Goal: Information Seeking & Learning: Learn about a topic

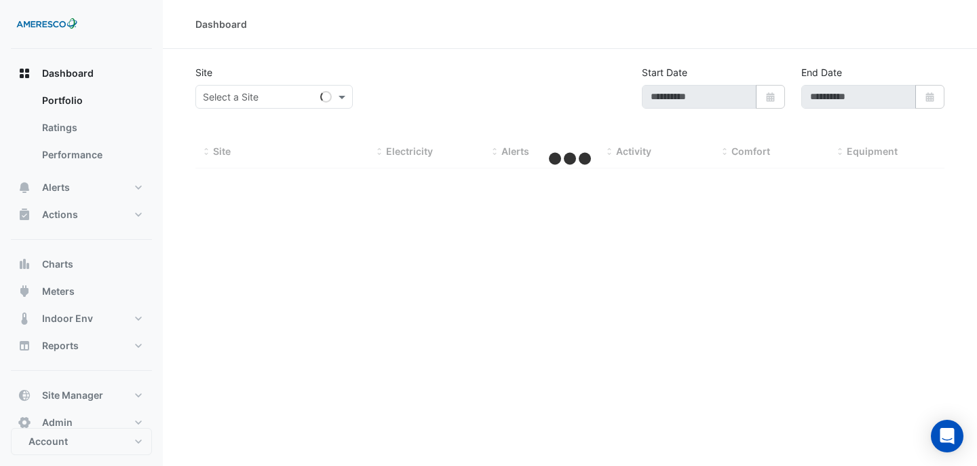
type input "**********"
select select "**"
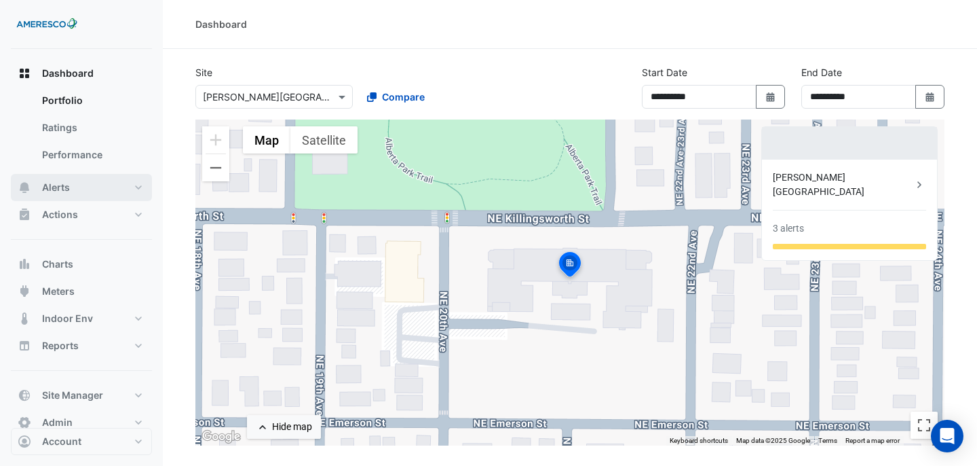
click at [129, 195] on button "Alerts" at bounding box center [81, 187] width 141 height 27
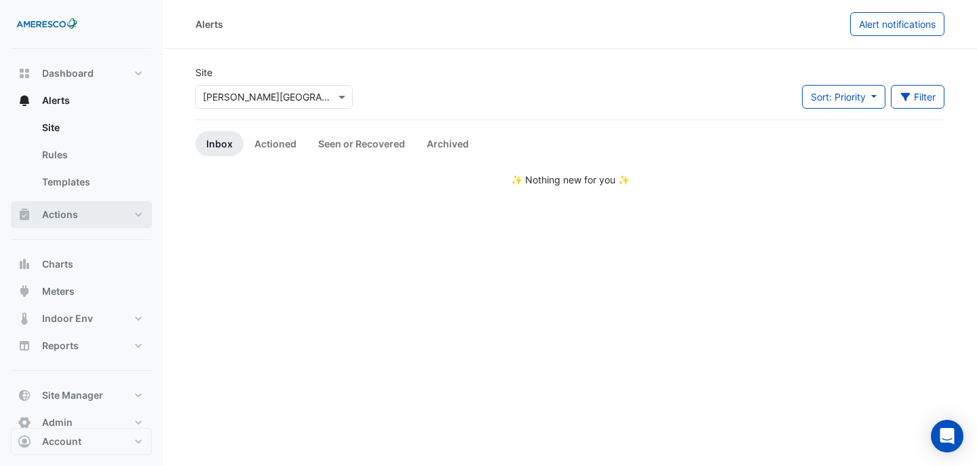
click at [127, 216] on button "Actions" at bounding box center [81, 214] width 141 height 27
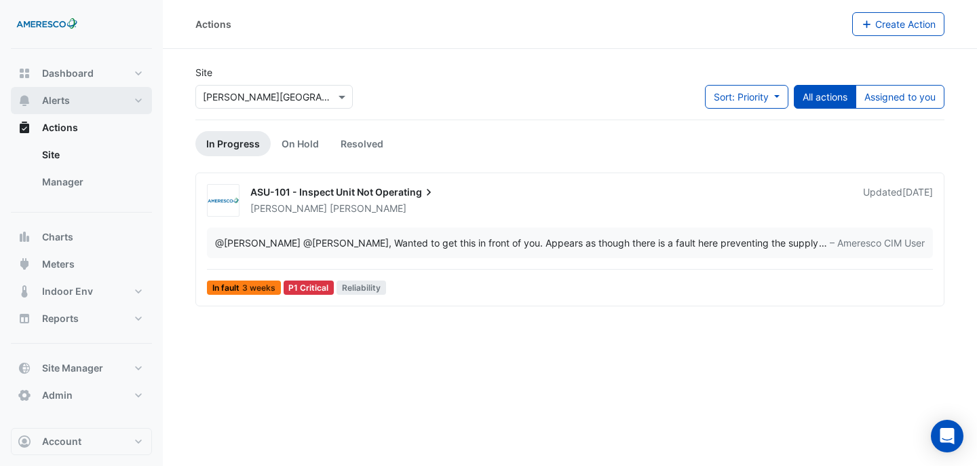
click at [123, 100] on button "Alerts" at bounding box center [81, 100] width 141 height 27
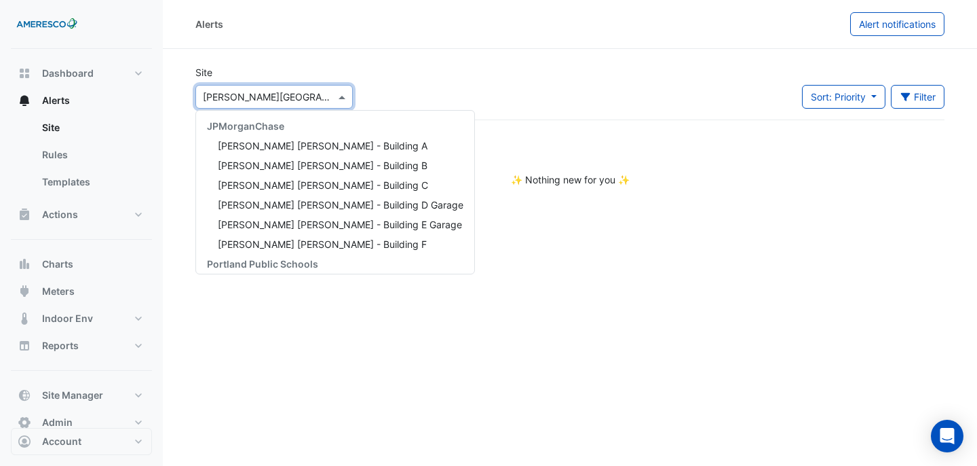
click at [288, 93] on input "text" at bounding box center [260, 97] width 115 height 14
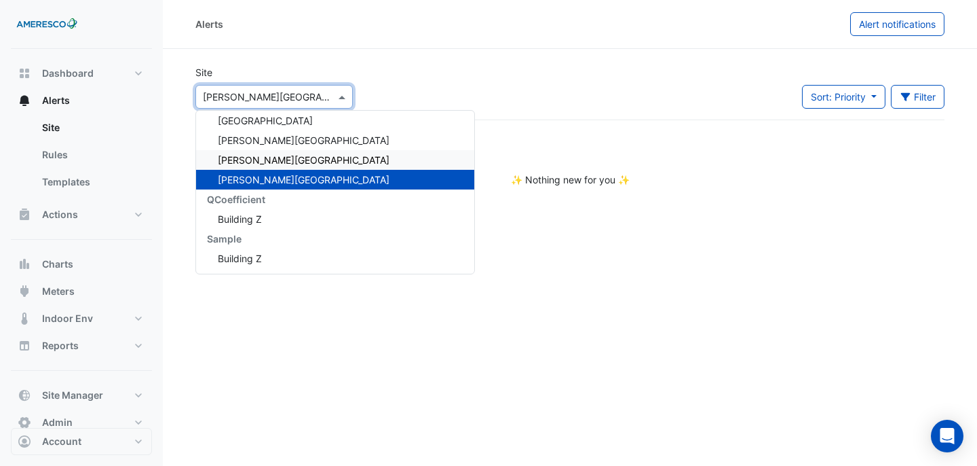
click at [275, 150] on div "Rosa Parks Elementary" at bounding box center [335, 160] width 278 height 20
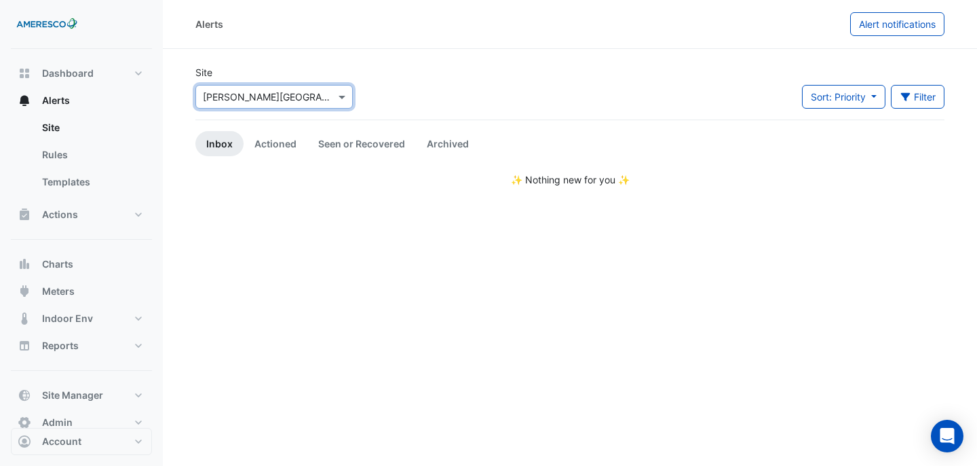
click at [309, 92] on input "text" at bounding box center [260, 97] width 115 height 14
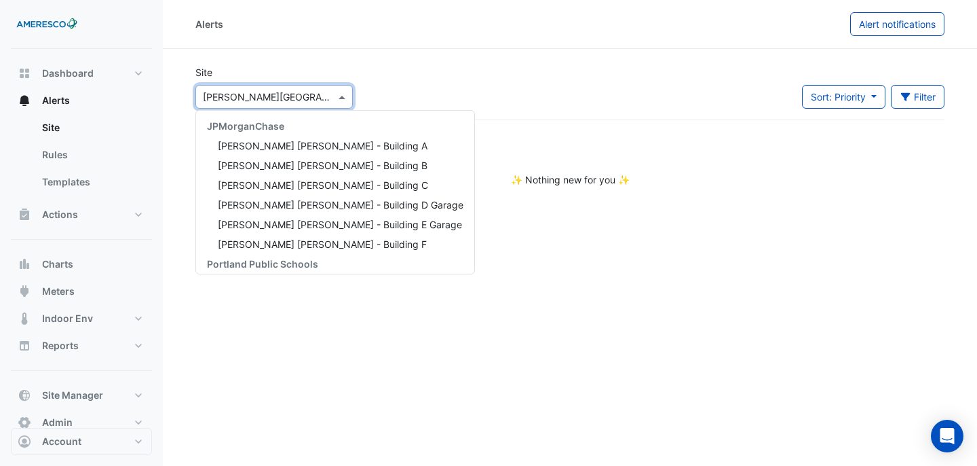
scroll to position [183, 0]
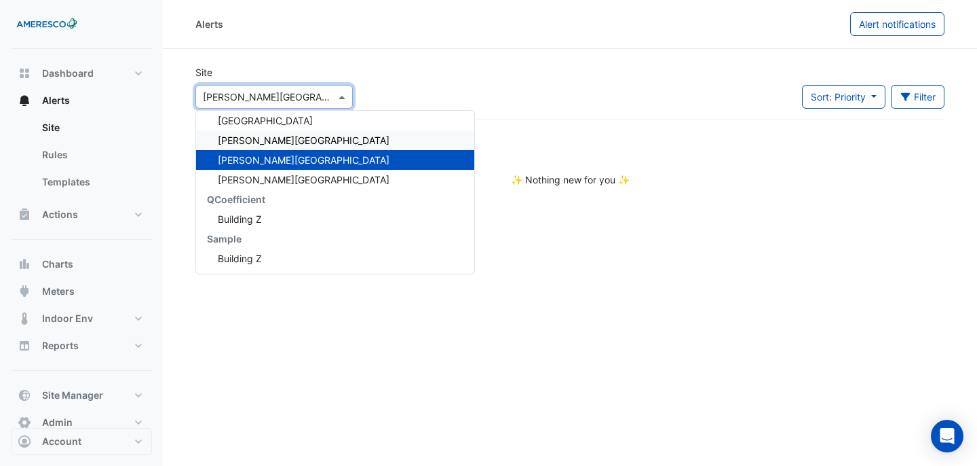
click at [297, 138] on div "[PERSON_NAME][GEOGRAPHIC_DATA]" at bounding box center [335, 140] width 278 height 20
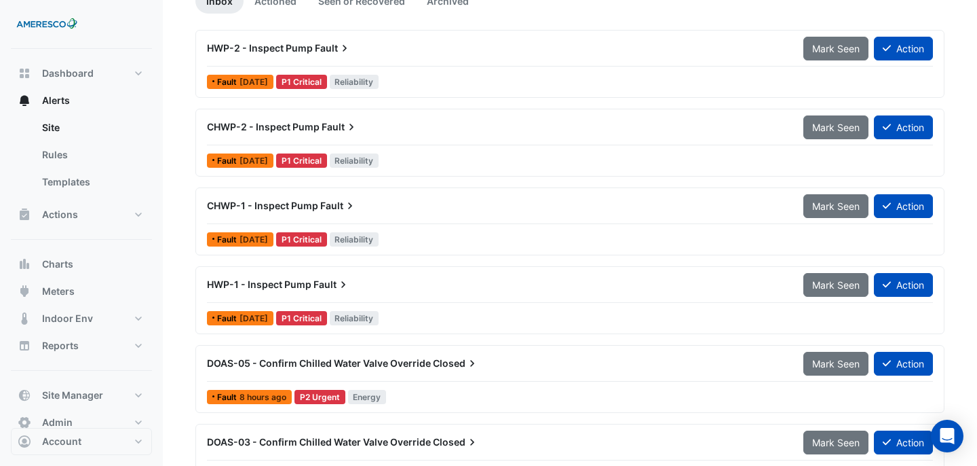
scroll to position [154, 0]
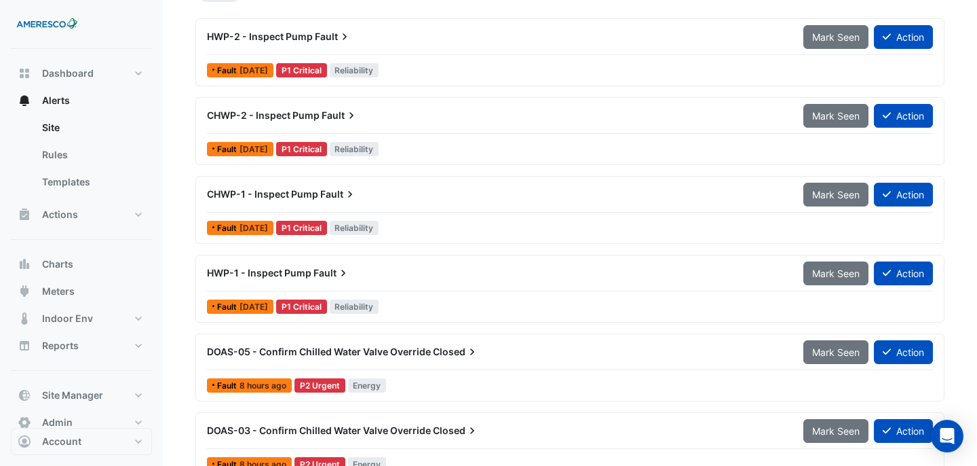
click at [437, 197] on div "CHWP-1 - Inspect Pump Fault" at bounding box center [497, 194] width 580 height 14
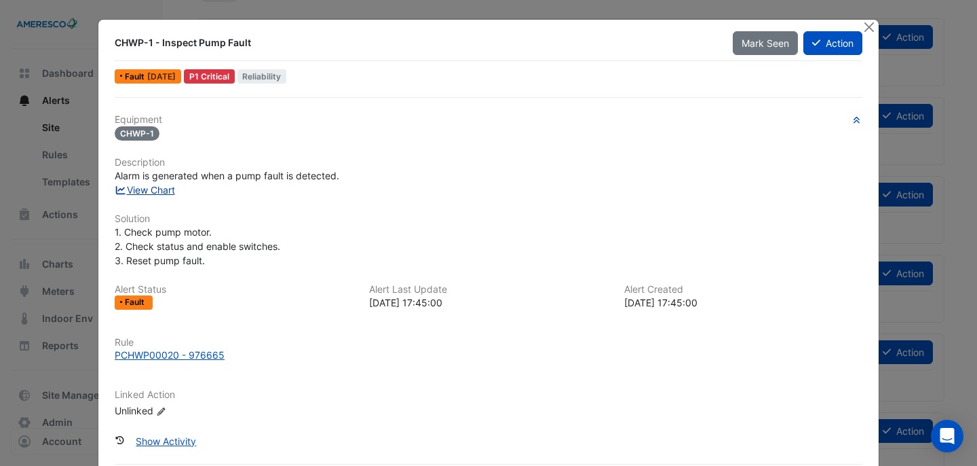
click at [170, 189] on link "View Chart" at bounding box center [145, 190] width 60 height 12
click at [872, 35] on div at bounding box center [870, 28] width 17 height 16
click at [872, 31] on button "Close" at bounding box center [869, 27] width 14 height 14
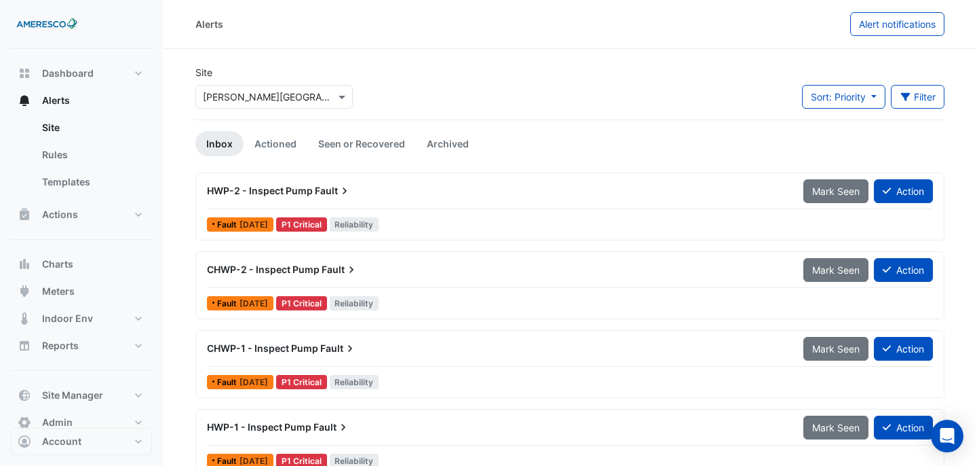
click at [307, 96] on input "text" at bounding box center [260, 97] width 115 height 14
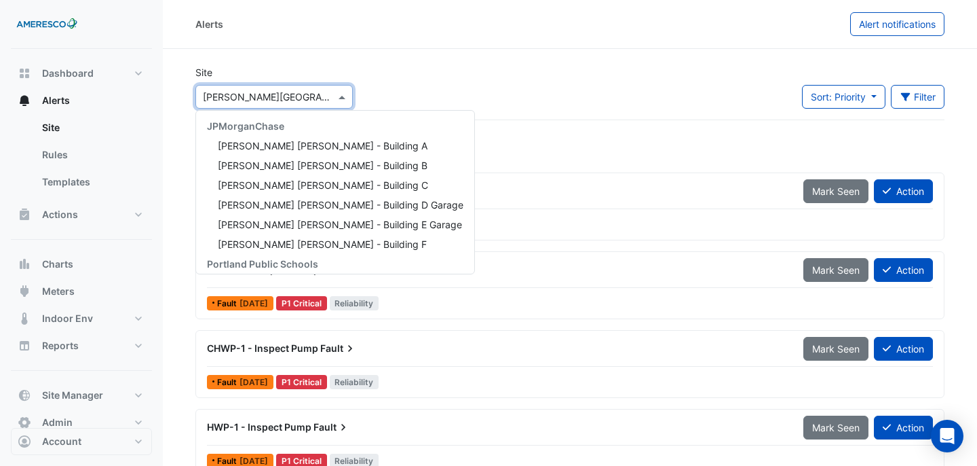
scroll to position [183, 0]
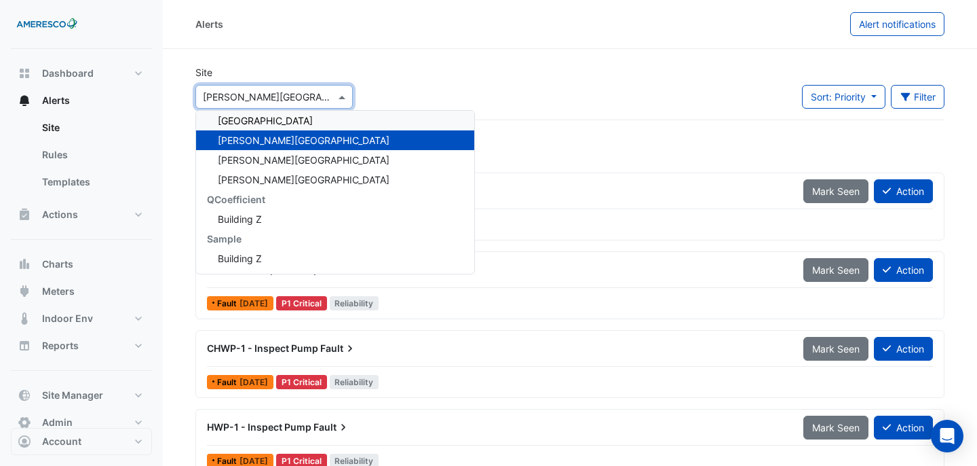
click at [303, 117] on span "Forest Park Elementary" at bounding box center [265, 121] width 95 height 12
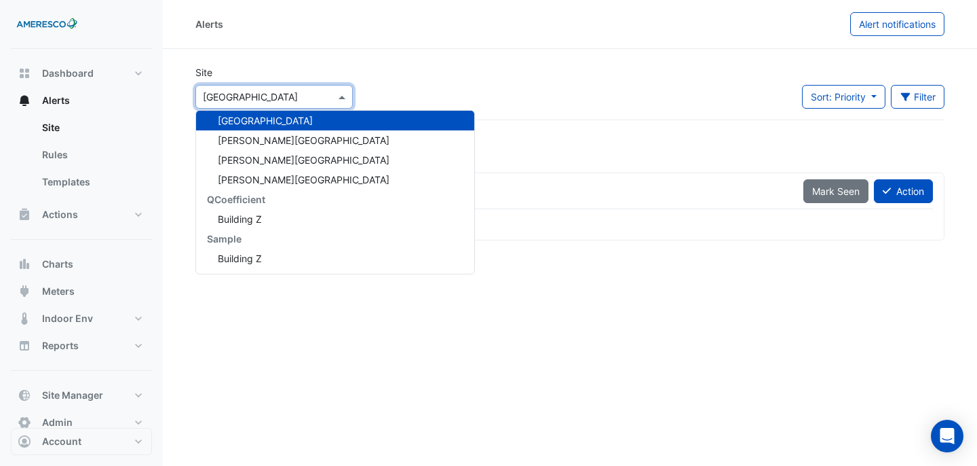
click at [318, 102] on input "text" at bounding box center [260, 97] width 115 height 14
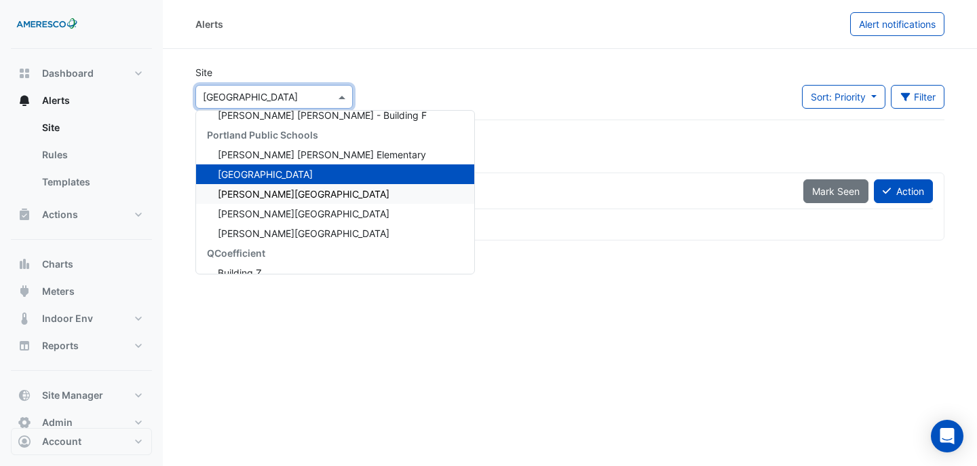
scroll to position [126, 0]
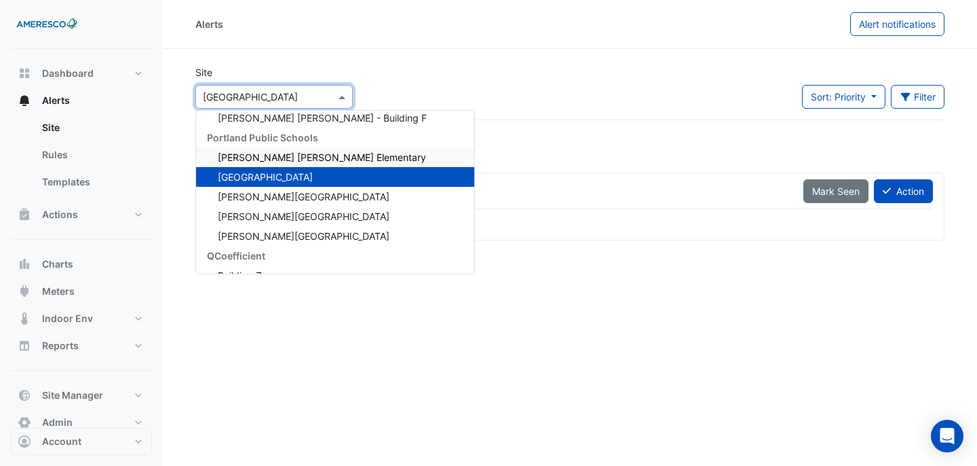
click at [325, 150] on div "Dr. Martin Luther King Jr. Elementary" at bounding box center [335, 157] width 278 height 20
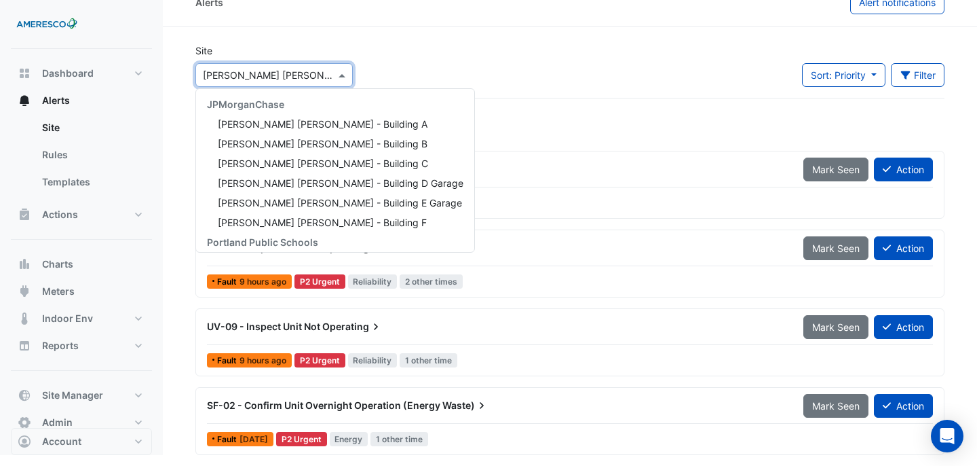
scroll to position [163, 0]
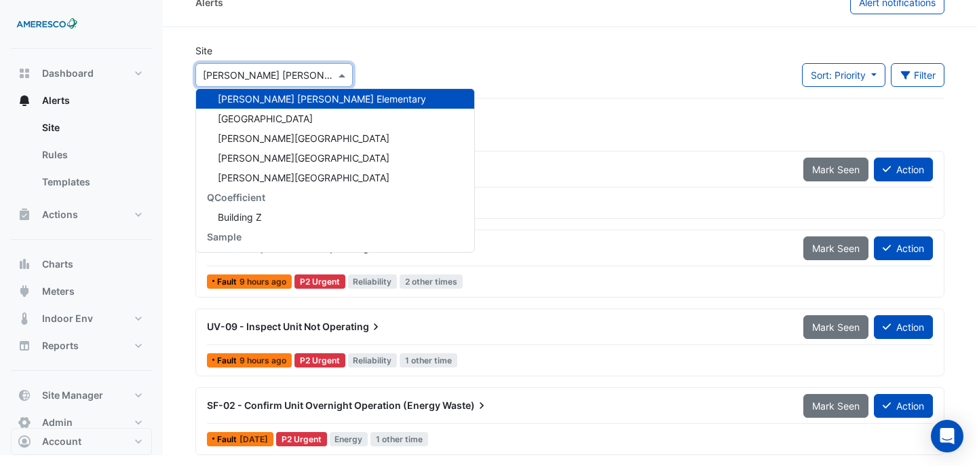
click at [315, 78] on input "text" at bounding box center [260, 76] width 115 height 14
click at [313, 115] on span "Forest Park Elementary" at bounding box center [265, 119] width 95 height 12
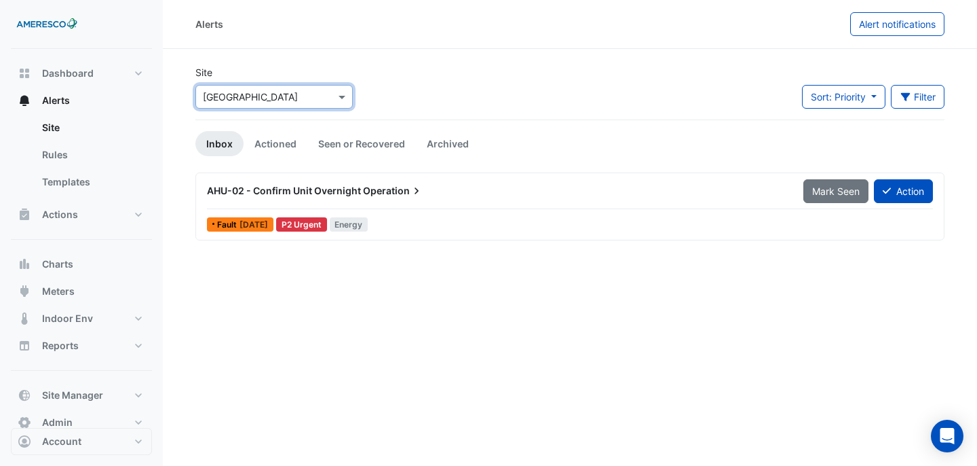
click at [402, 188] on span "Operation" at bounding box center [393, 191] width 60 height 14
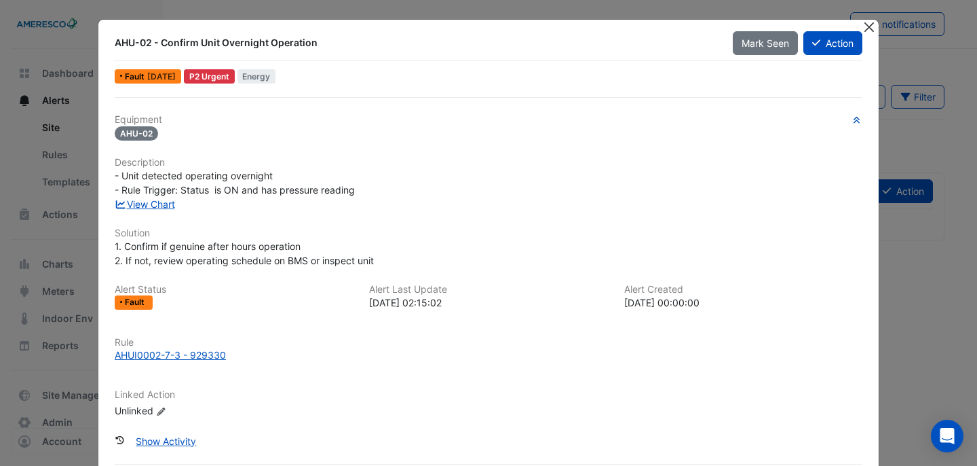
click at [868, 29] on button "Close" at bounding box center [869, 27] width 14 height 14
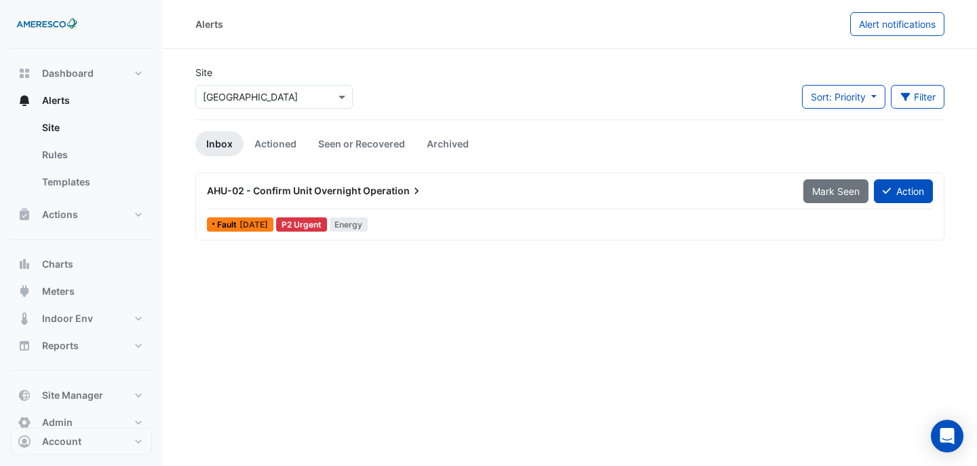
click at [274, 97] on input "text" at bounding box center [260, 97] width 115 height 14
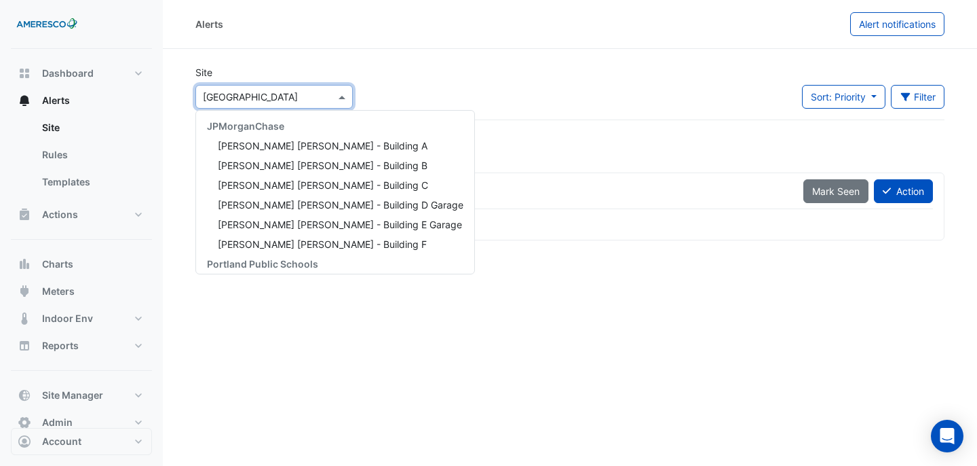
scroll to position [183, 0]
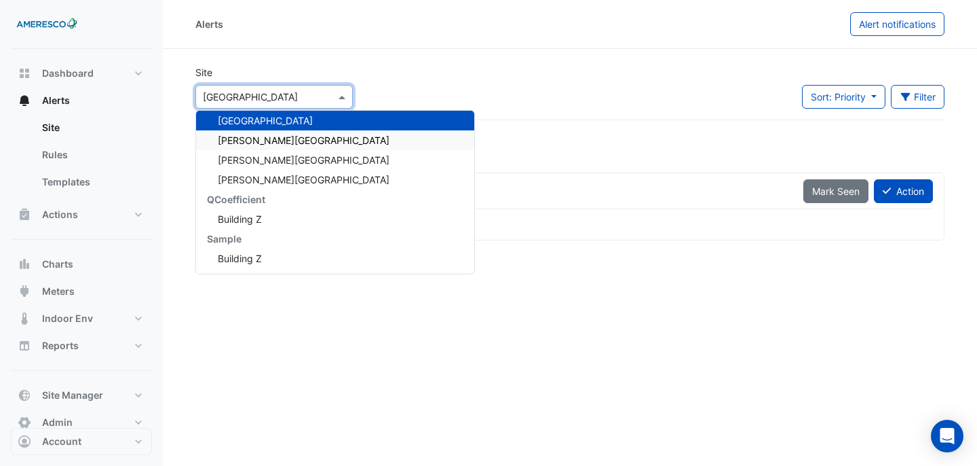
click at [276, 134] on span "[PERSON_NAME][GEOGRAPHIC_DATA]" at bounding box center [304, 140] width 172 height 12
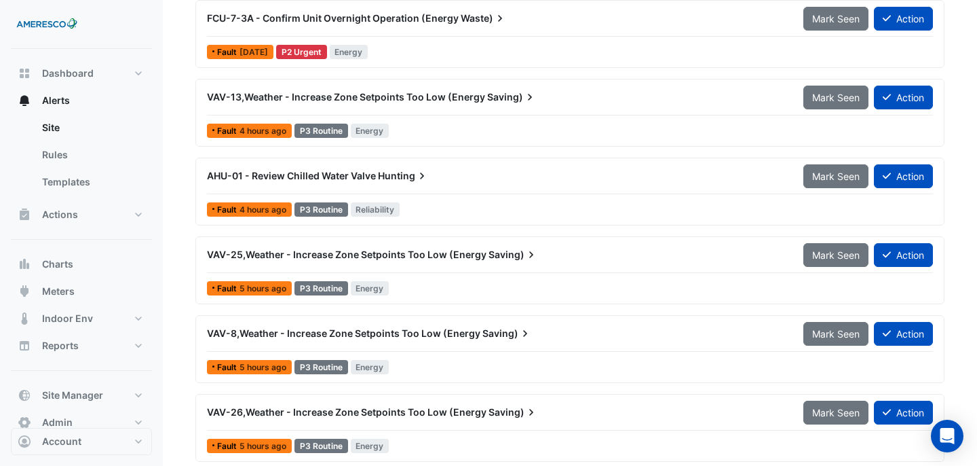
scroll to position [1911, 0]
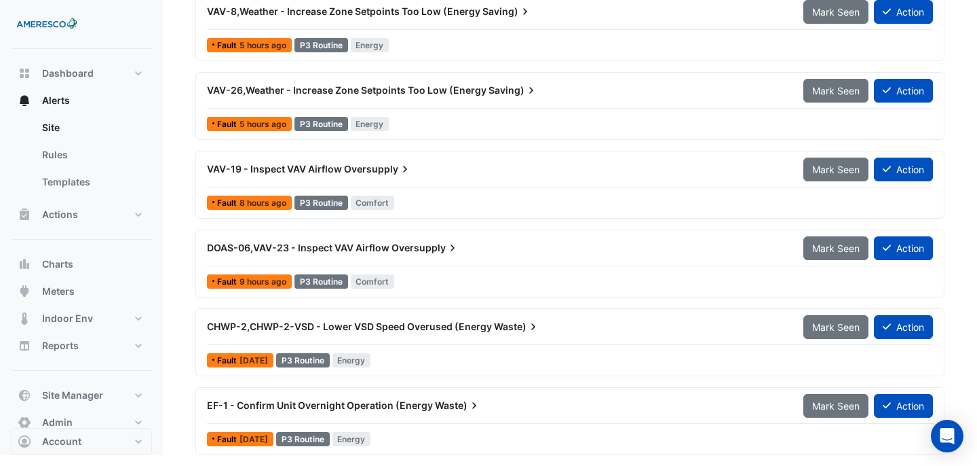
click at [457, 98] on div "VAV-26,Weather - Increase Zone Setpoints Too Low (Energy Saving)" at bounding box center [497, 90] width 597 height 24
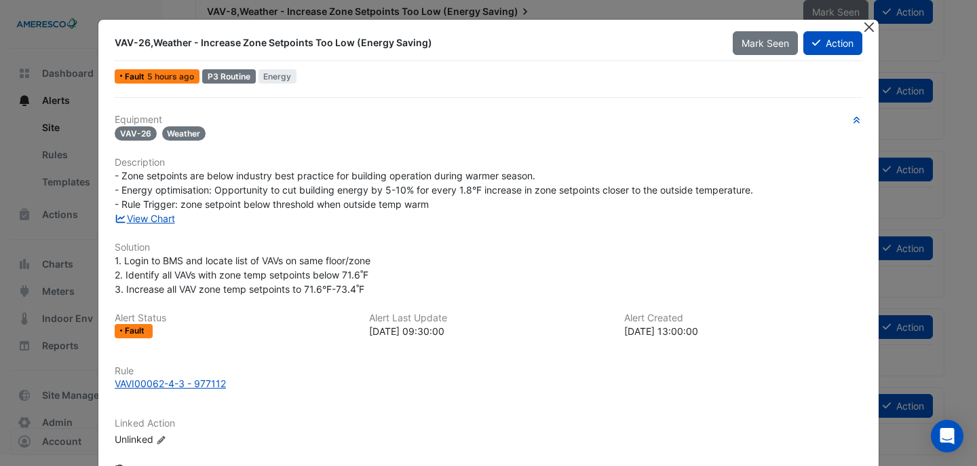
click at [868, 29] on button "Close" at bounding box center [869, 27] width 14 height 14
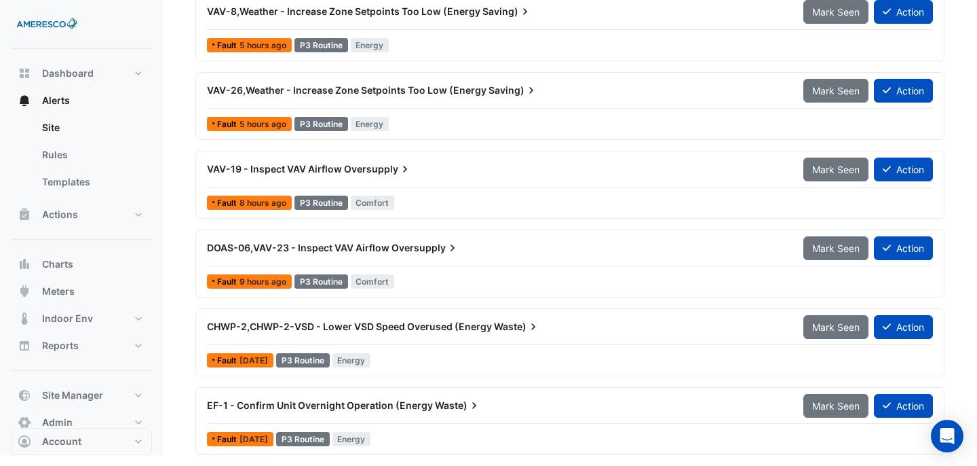
click at [535, 347] on div "CHWP-2,CHWP-2-VSD - Lower VSD Speed Overused (Energy Waste) Mark Seen Action Fa…" at bounding box center [570, 342] width 737 height 56
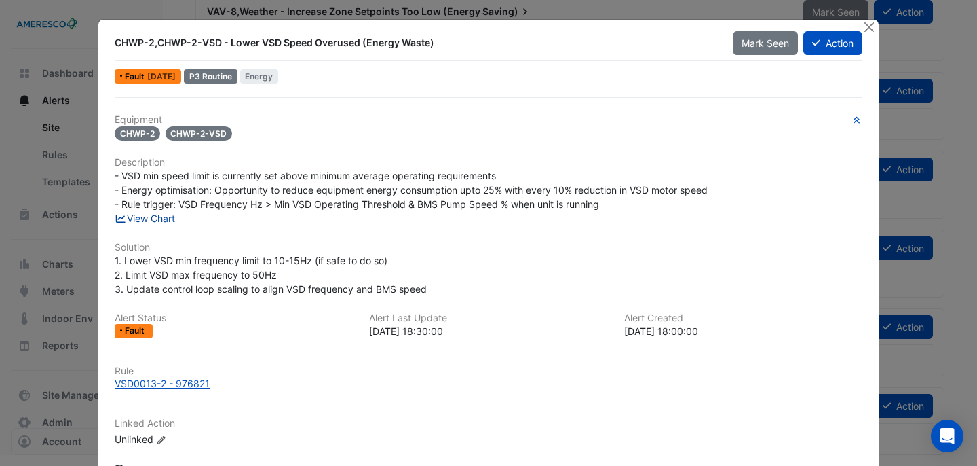
click at [159, 212] on link "View Chart" at bounding box center [145, 218] width 60 height 12
click at [867, 24] on button "Close" at bounding box center [869, 27] width 14 height 14
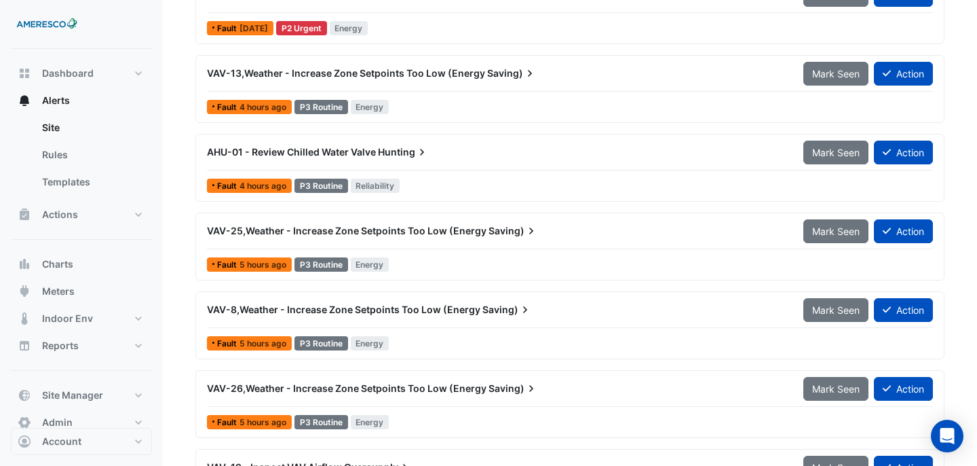
scroll to position [1587, 0]
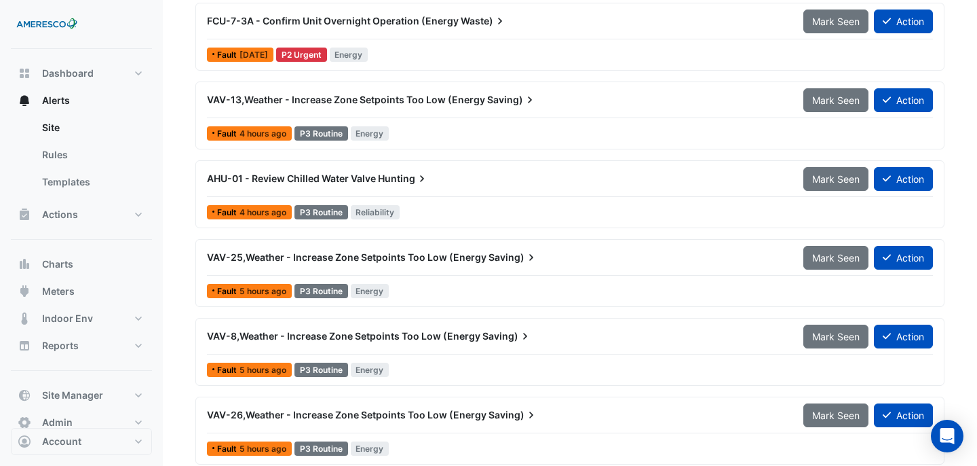
click at [309, 186] on div "AHU-01 - Review Chilled Water Valve Hunting" at bounding box center [497, 178] width 597 height 24
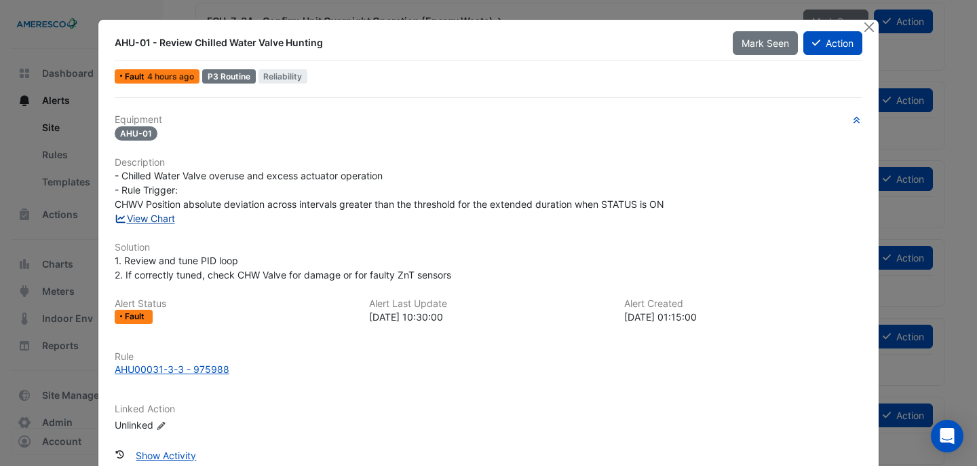
click at [175, 213] on link "View Chart" at bounding box center [145, 218] width 60 height 12
click at [874, 26] on button "Close" at bounding box center [869, 27] width 14 height 14
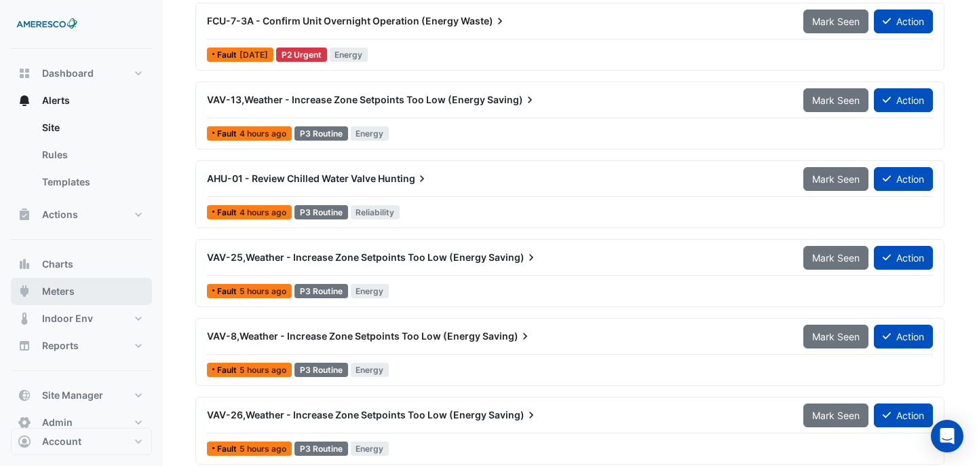
click at [97, 293] on button "Meters" at bounding box center [81, 291] width 141 height 27
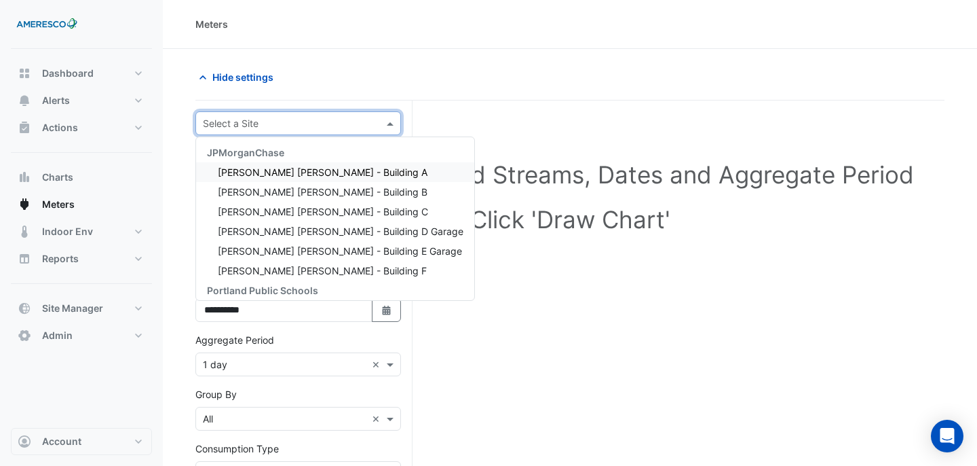
click at [330, 124] on input "text" at bounding box center [285, 124] width 164 height 14
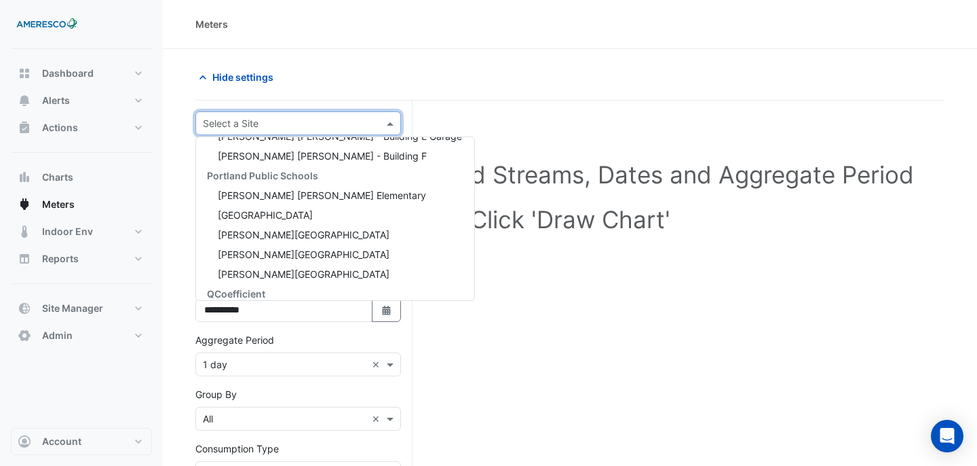
scroll to position [116, 0]
click at [335, 195] on span "Dr. Martin Luther King Jr. Elementary" at bounding box center [322, 194] width 208 height 12
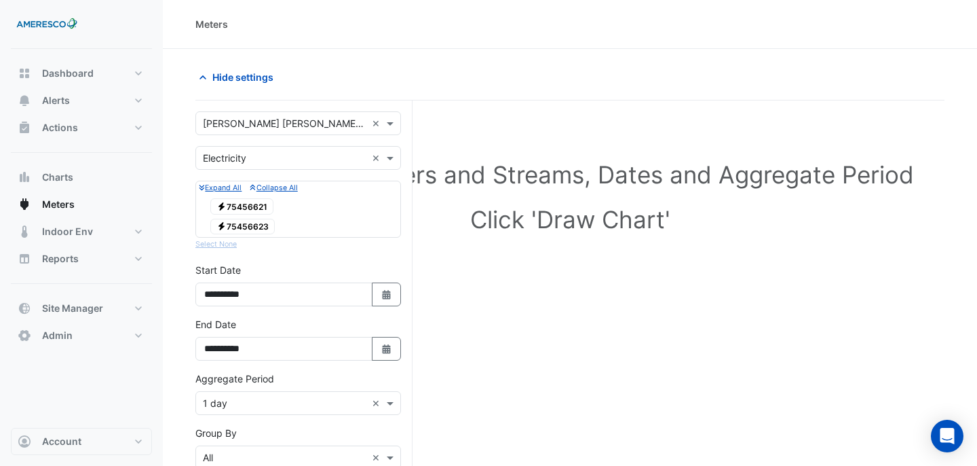
click at [247, 211] on span "Electricity 75456621" at bounding box center [241, 206] width 63 height 16
click at [247, 219] on span "Electricity 75456623" at bounding box center [242, 227] width 64 height 16
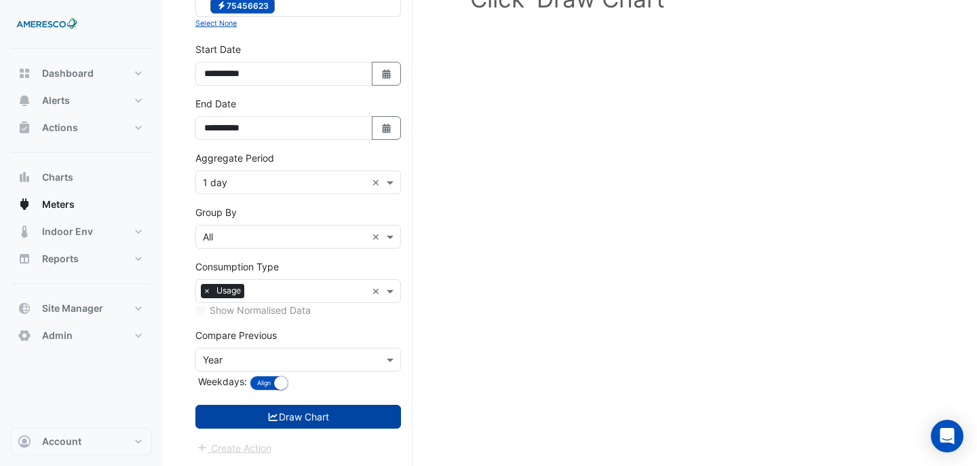
click at [314, 426] on button "Draw Chart" at bounding box center [298, 416] width 206 height 24
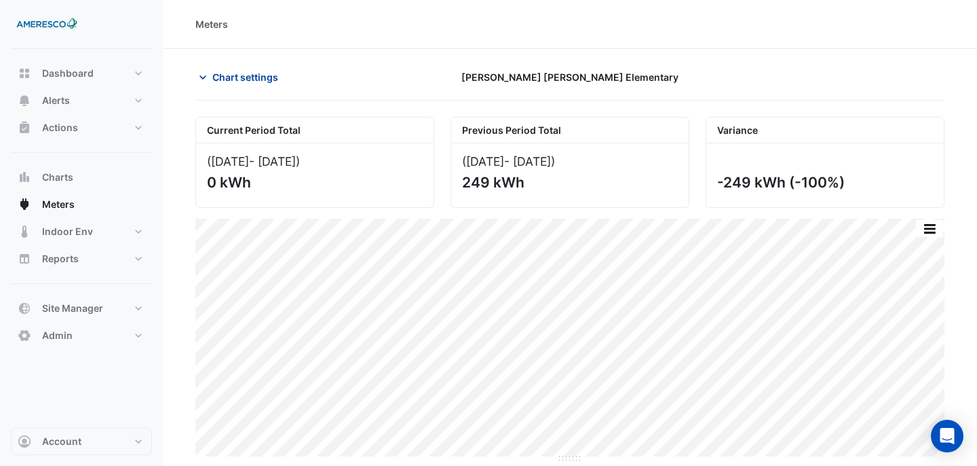
click at [256, 77] on span "Chart settings" at bounding box center [245, 77] width 66 height 14
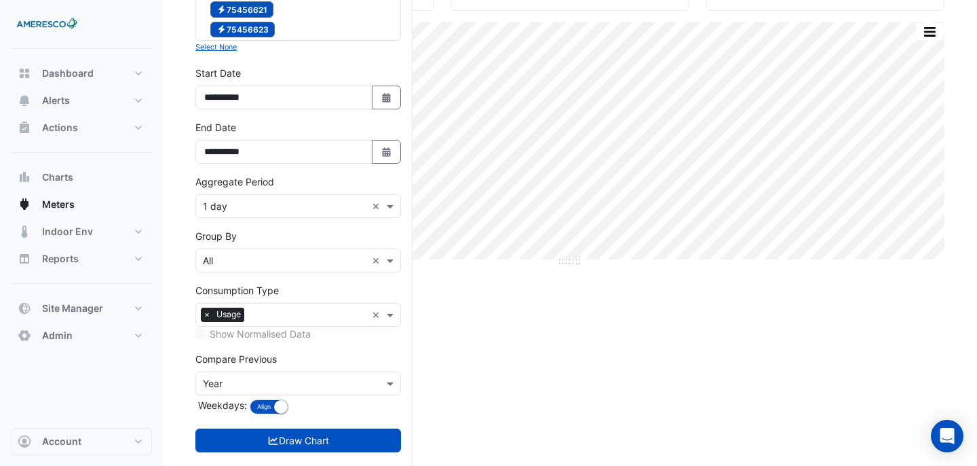
scroll to position [221, 0]
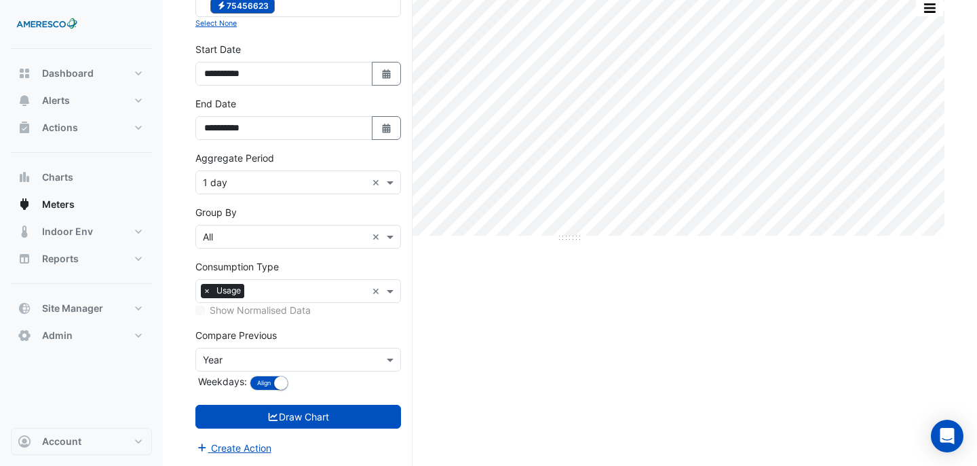
click at [322, 178] on input "text" at bounding box center [285, 183] width 164 height 14
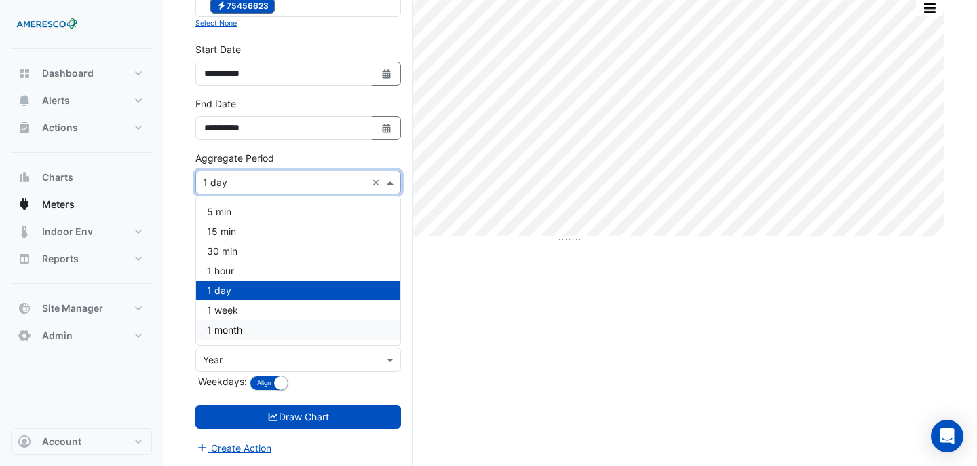
click at [265, 329] on div "1 month" at bounding box center [298, 330] width 204 height 20
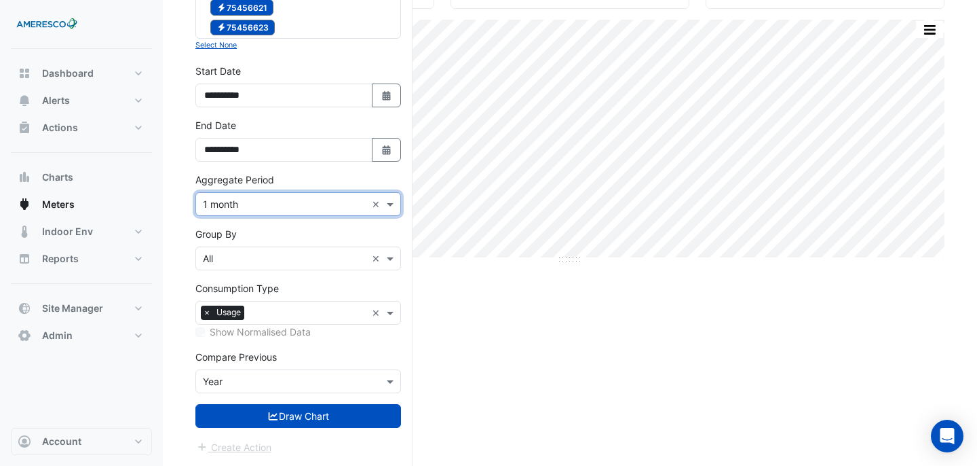
scroll to position [198, 0]
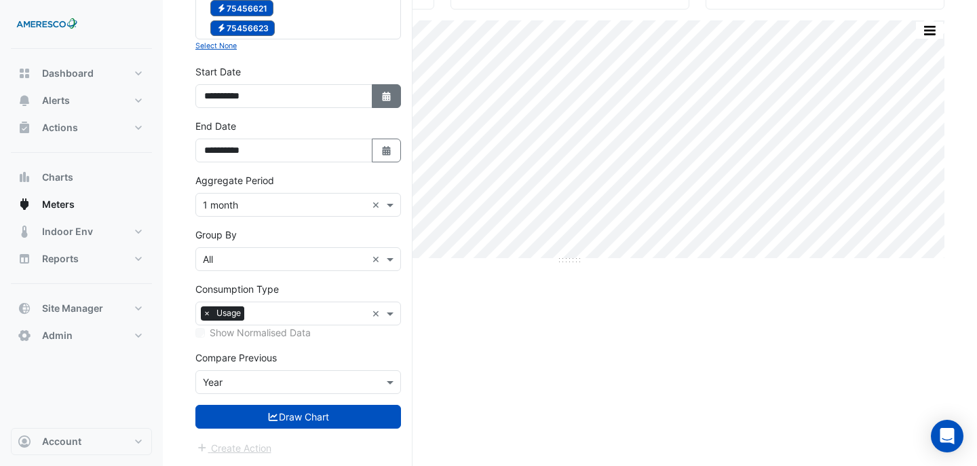
click at [386, 92] on icon "Select Date" at bounding box center [387, 97] width 12 height 10
select select "*"
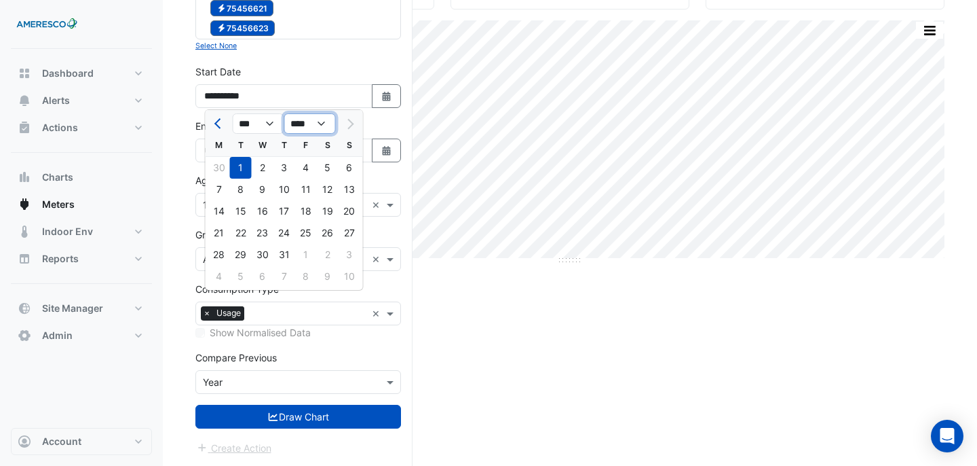
click at [306, 122] on select "**** **** **** **** **** **** **** **** **** **** ****" at bounding box center [310, 123] width 52 height 20
select select "****"
click at [284, 113] on select "**** **** **** **** **** **** **** **** **** **** ****" at bounding box center [310, 123] width 52 height 20
click at [223, 164] on div "1" at bounding box center [219, 168] width 22 height 22
type input "**********"
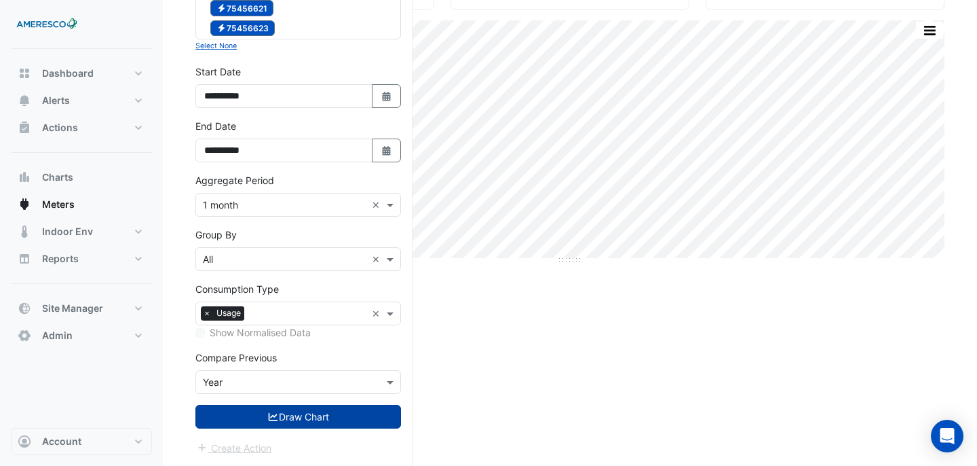
click at [321, 418] on button "Draw Chart" at bounding box center [298, 416] width 206 height 24
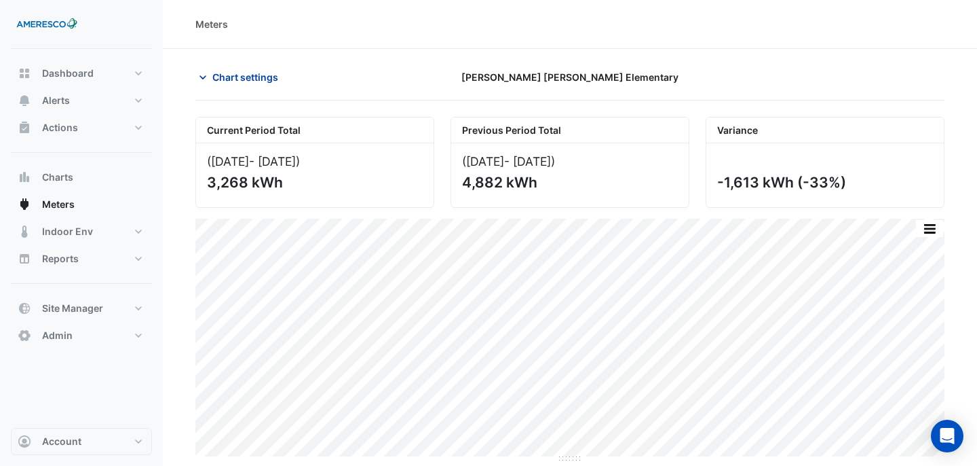
click at [269, 77] on span "Chart settings" at bounding box center [245, 77] width 66 height 14
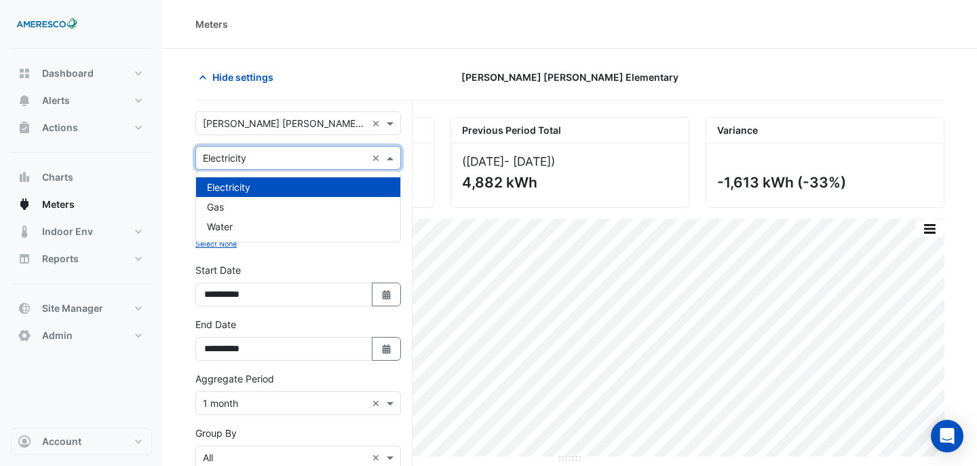
click at [309, 159] on input "text" at bounding box center [285, 158] width 164 height 14
click at [413, 157] on div "(Jul 24 - Jul 25 )" at bounding box center [315, 161] width 216 height 14
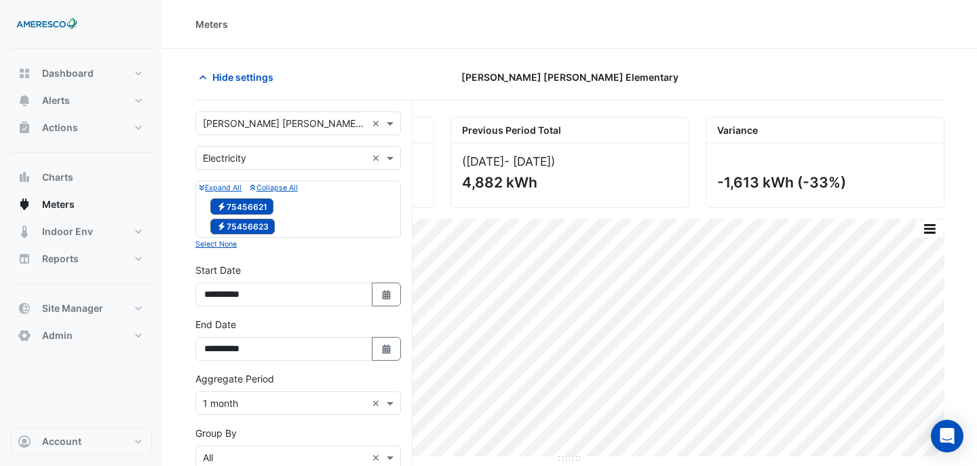
click at [341, 129] on input "text" at bounding box center [285, 124] width 164 height 14
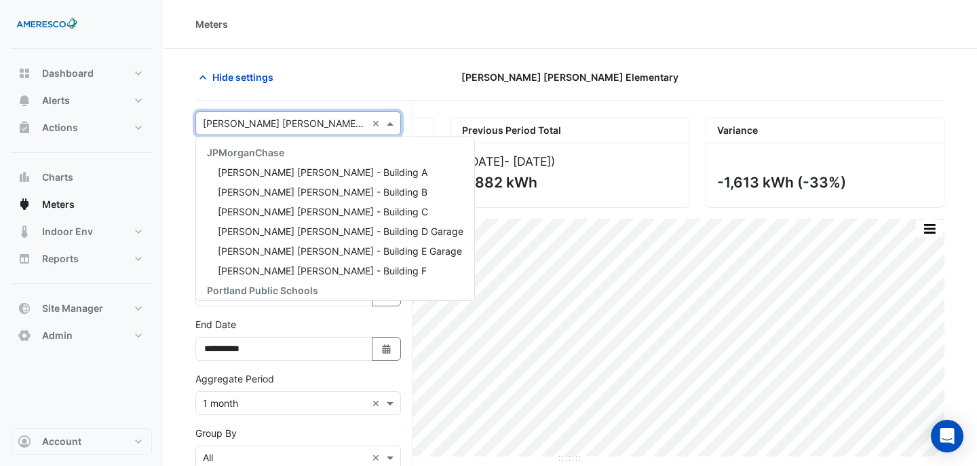
scroll to position [163, 0]
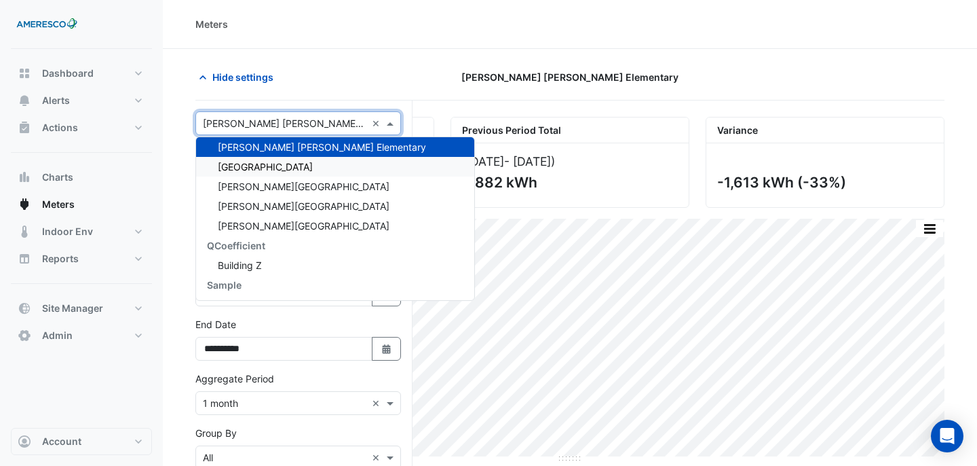
click at [292, 164] on span "Forest Park Elementary" at bounding box center [265, 167] width 95 height 12
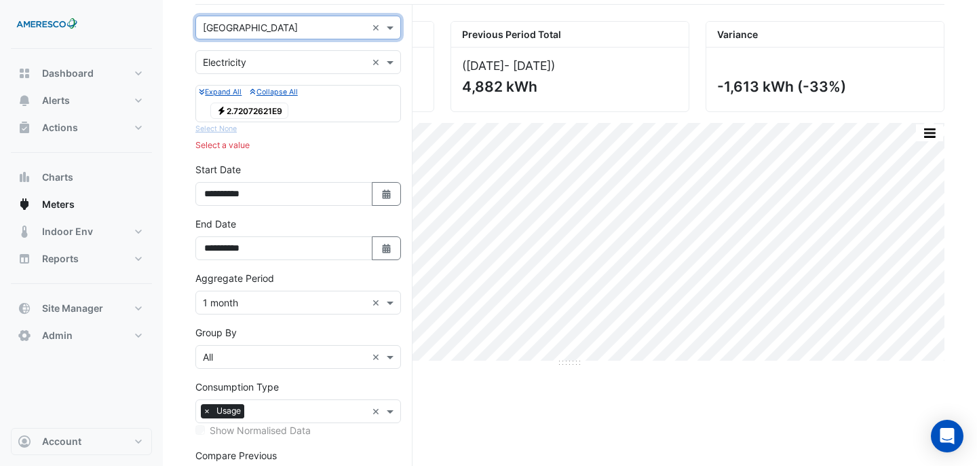
scroll to position [193, 0]
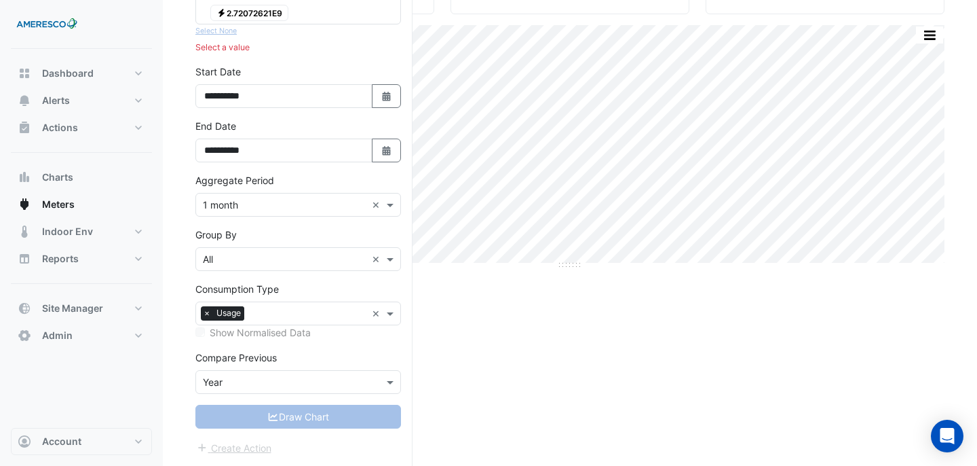
click at [263, 13] on span "Electricity 2.72072621E9" at bounding box center [249, 13] width 78 height 16
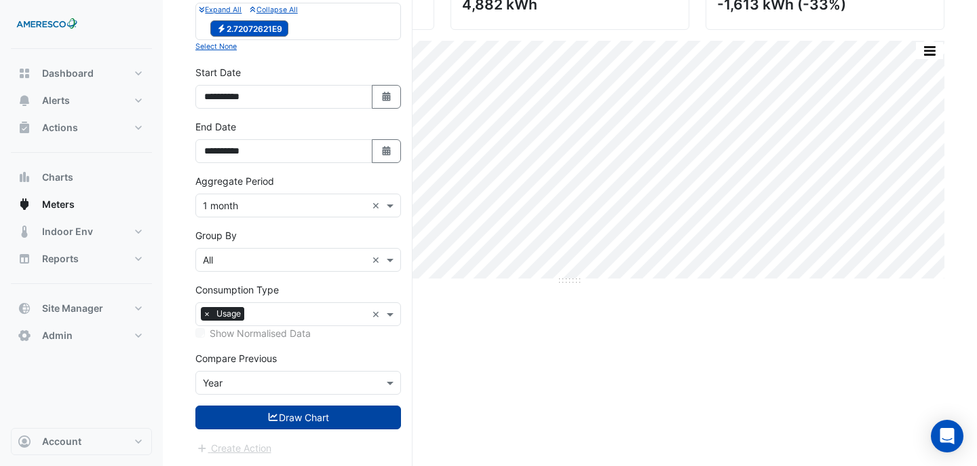
click at [332, 426] on button "Draw Chart" at bounding box center [298, 417] width 206 height 24
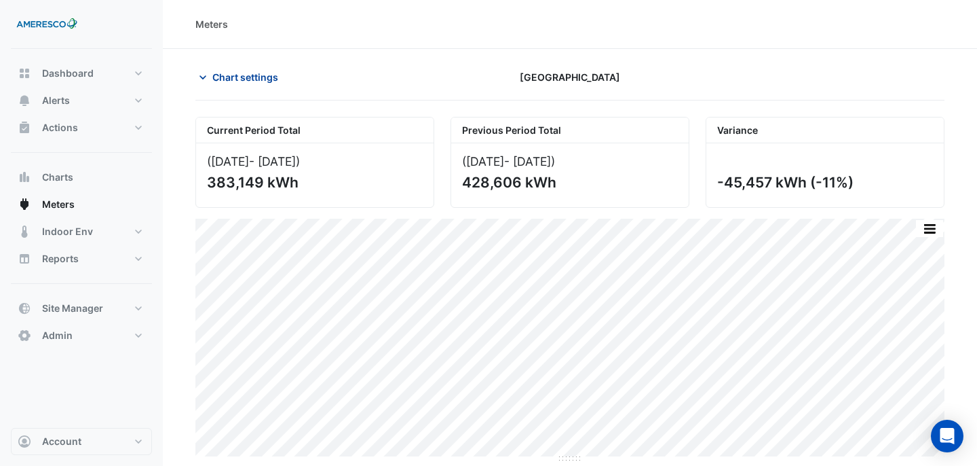
click at [260, 86] on button "Chart settings" at bounding box center [241, 77] width 92 height 24
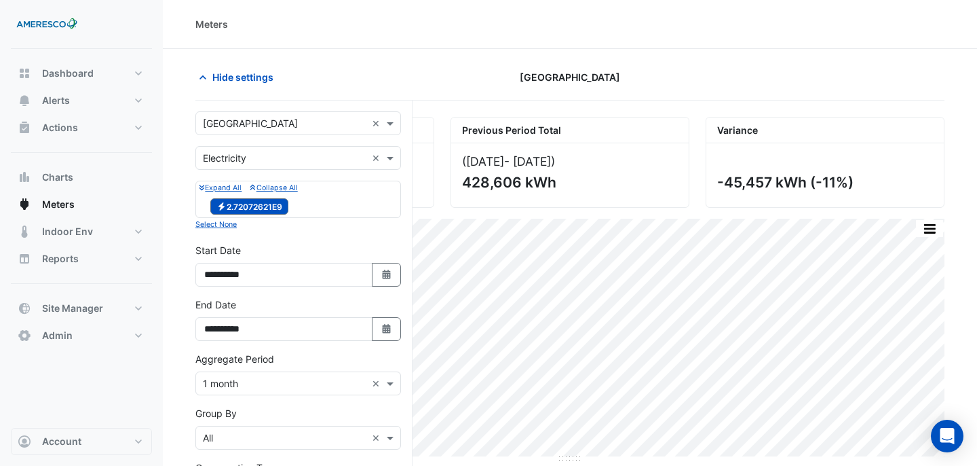
click at [310, 125] on input "text" at bounding box center [285, 124] width 164 height 14
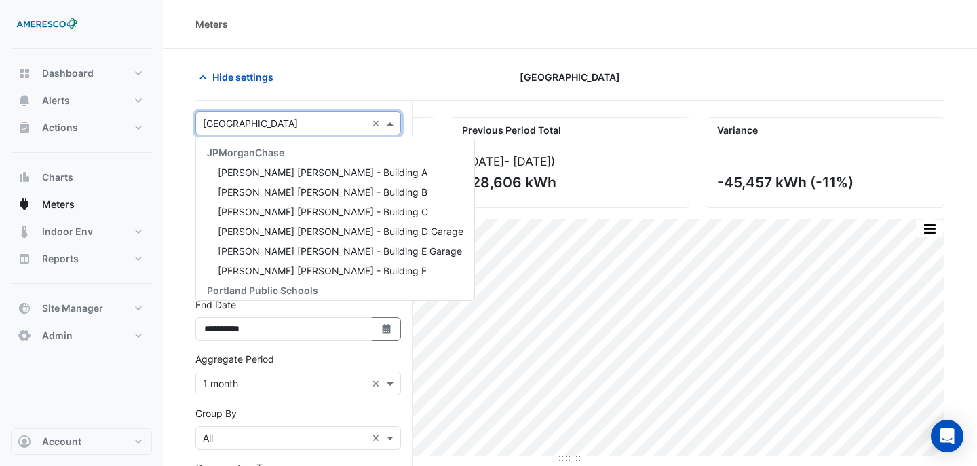
scroll to position [183, 0]
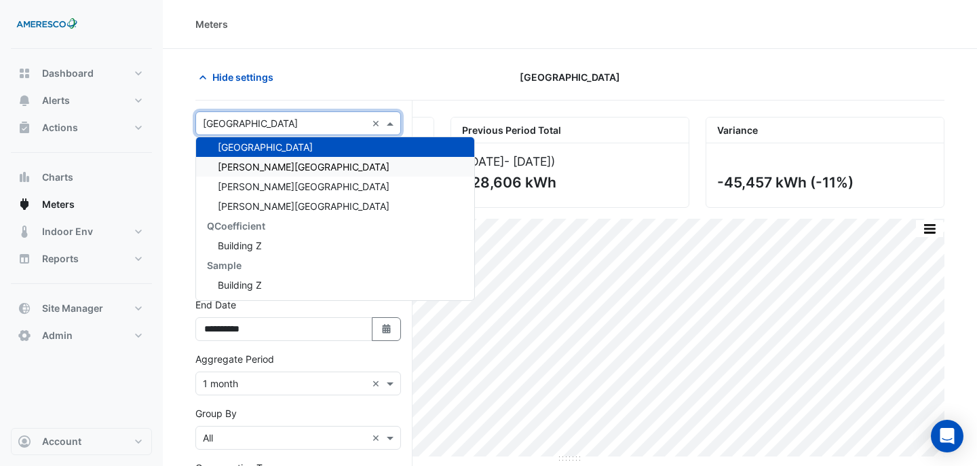
click at [303, 173] on div "[PERSON_NAME][GEOGRAPHIC_DATA]" at bounding box center [335, 167] width 278 height 20
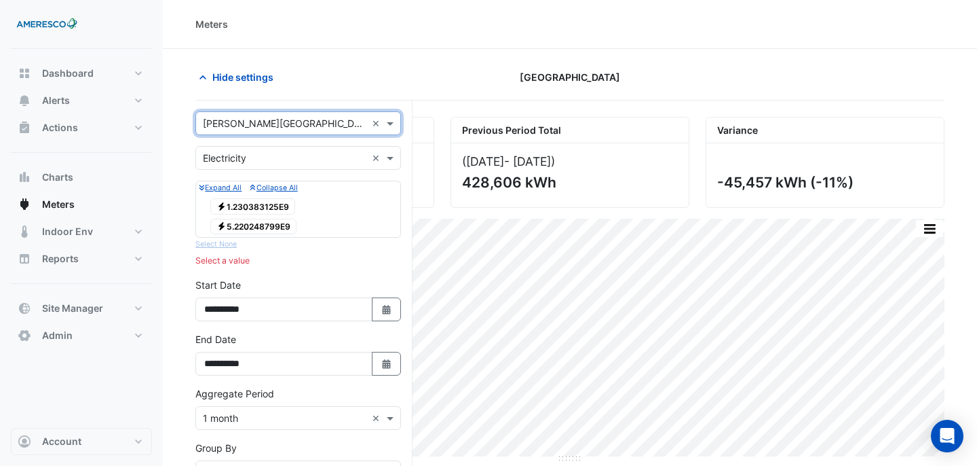
click at [266, 206] on span "Electricity 1.230383125E9" at bounding box center [252, 206] width 85 height 16
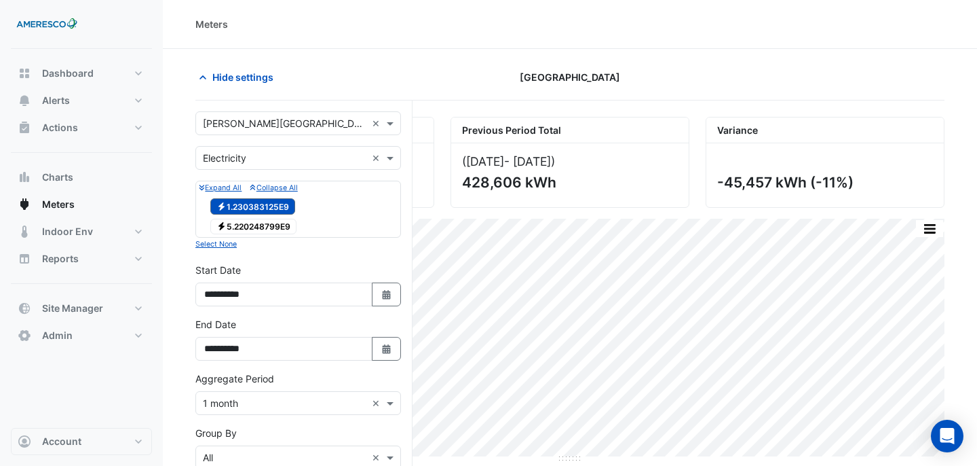
click at [266, 223] on span "Electricity 5.220248799E9" at bounding box center [253, 227] width 86 height 16
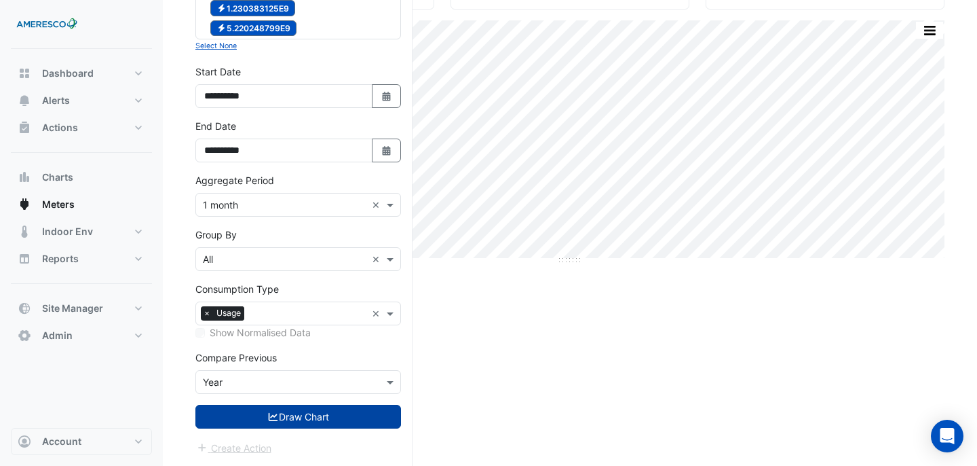
click at [303, 409] on button "Draw Chart" at bounding box center [298, 416] width 206 height 24
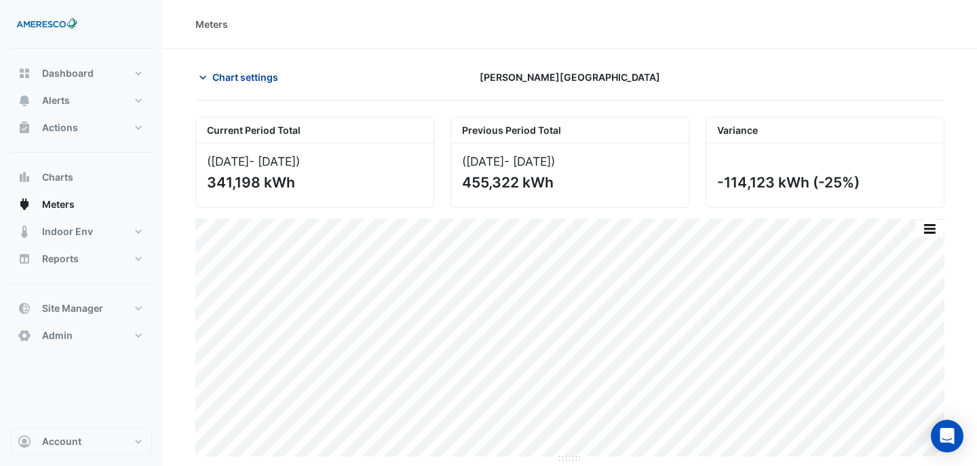
click at [246, 74] on span "Chart settings" at bounding box center [245, 77] width 66 height 14
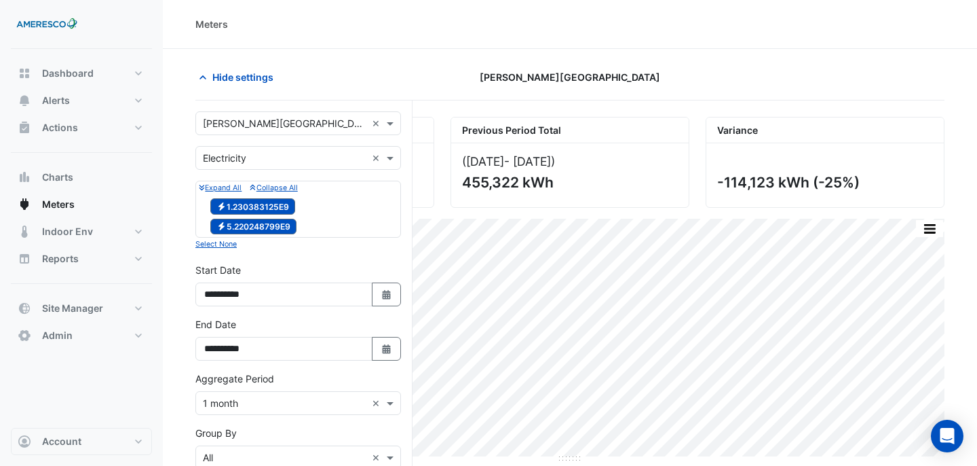
click at [260, 168] on div "Utility Type × Electricity ×" at bounding box center [298, 158] width 206 height 24
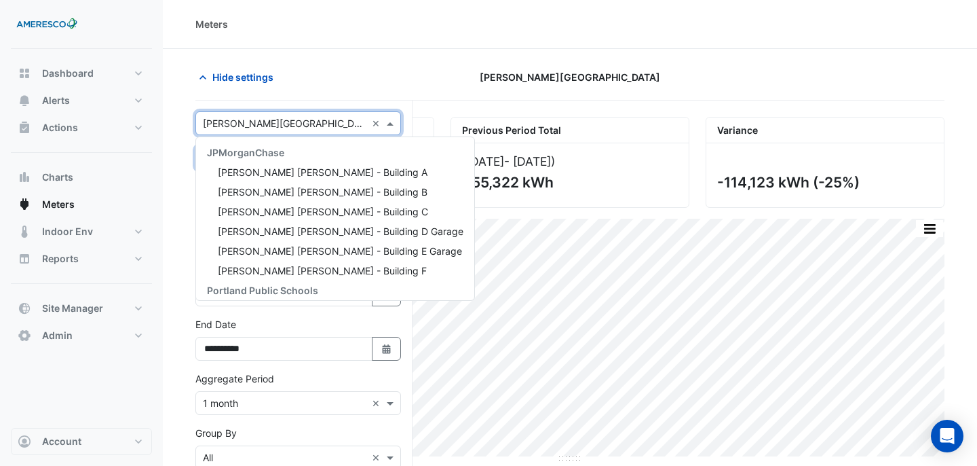
click at [288, 126] on input "text" at bounding box center [285, 124] width 164 height 14
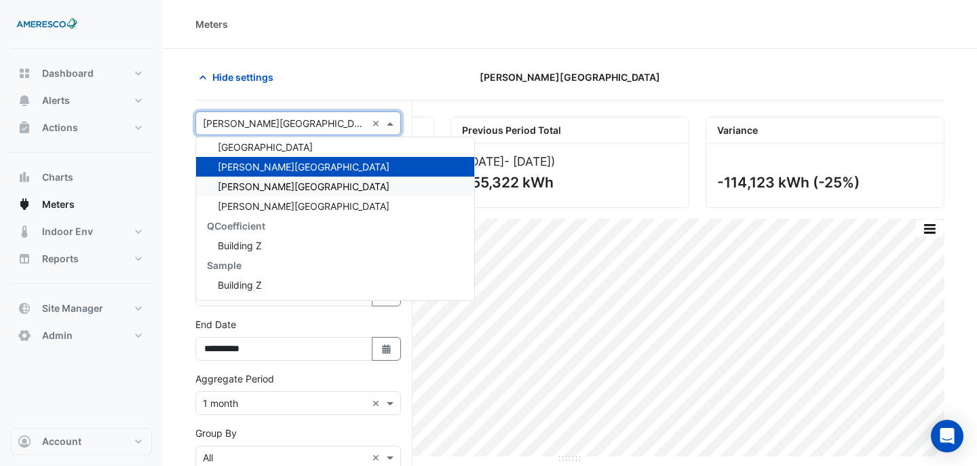
click at [290, 185] on span "Rosa Parks Elementary" at bounding box center [304, 187] width 172 height 12
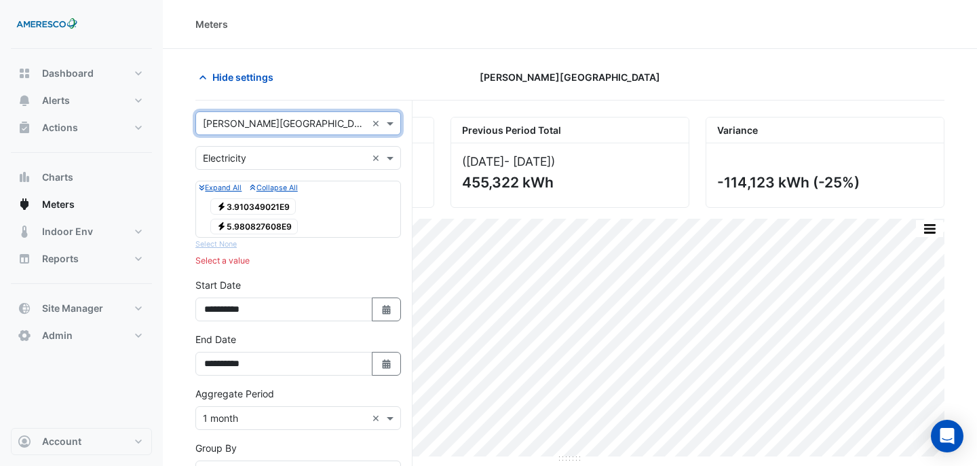
click at [271, 208] on span "Electricity 3.910349021E9" at bounding box center [253, 206] width 86 height 16
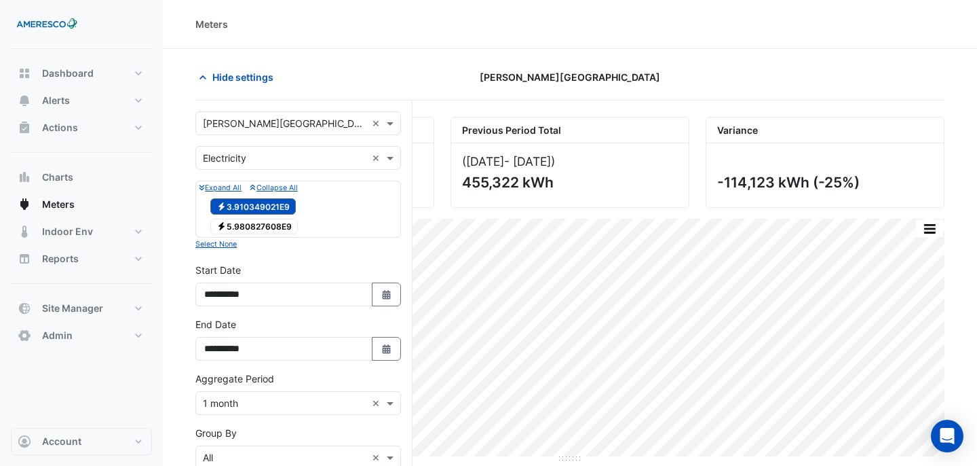
click at [271, 223] on span "Electricity 5.980827608E9" at bounding box center [254, 227] width 88 height 16
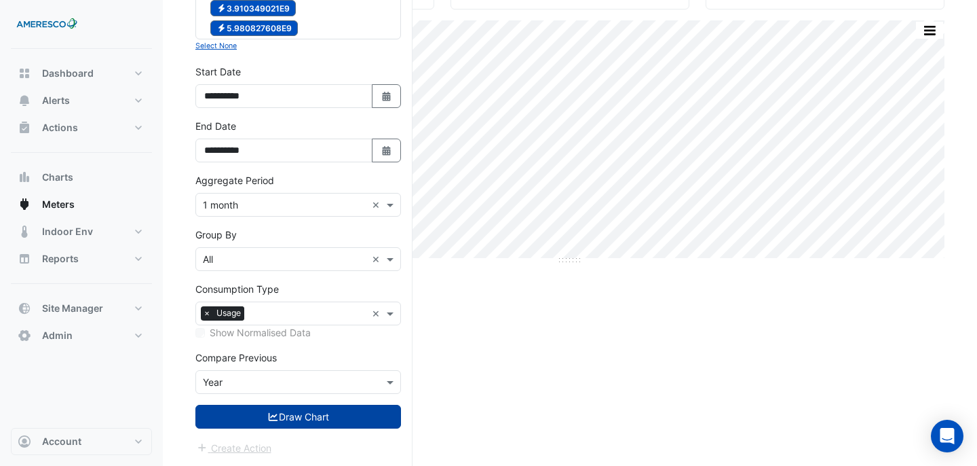
click at [318, 411] on button "Draw Chart" at bounding box center [298, 416] width 206 height 24
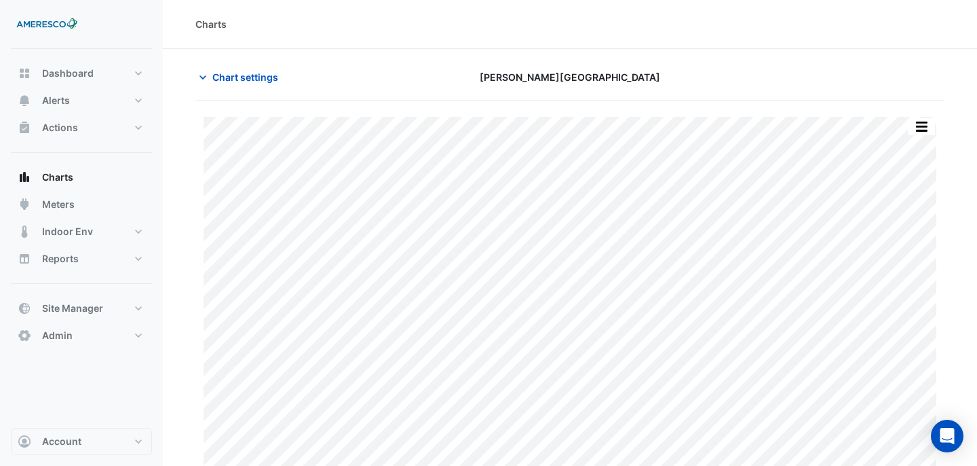
scroll to position [35, 0]
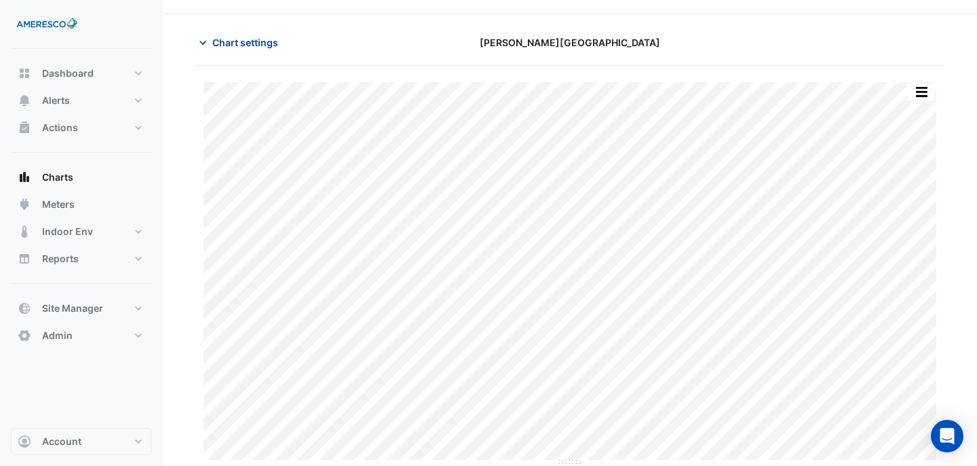
click at [242, 41] on span "Chart settings" at bounding box center [245, 42] width 66 height 14
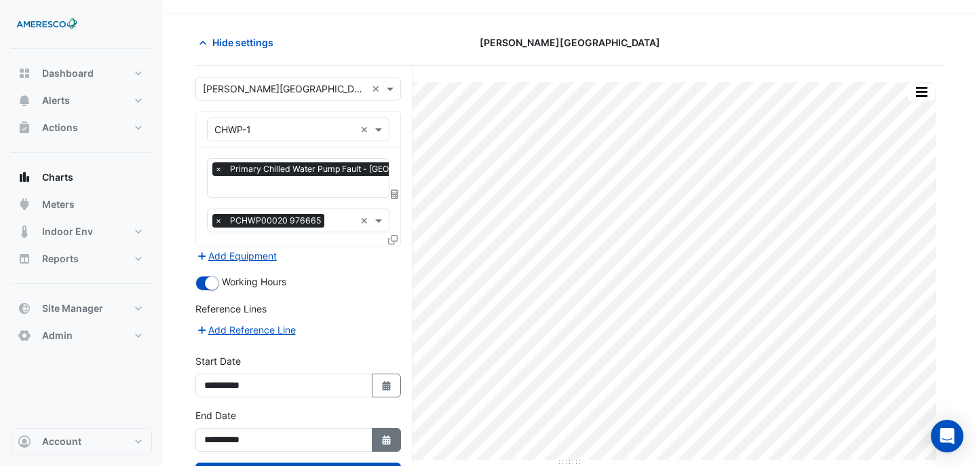
click at [387, 428] on button "Select Date" at bounding box center [387, 440] width 30 height 24
select select "*"
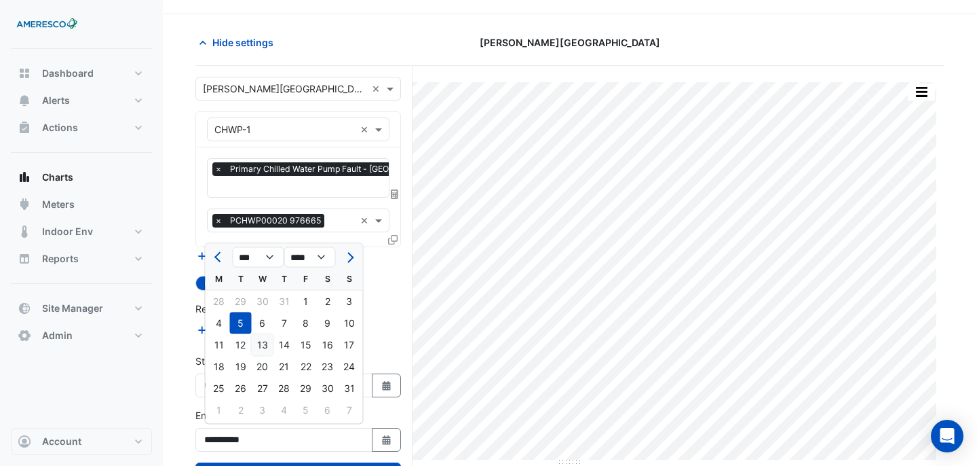
click at [259, 339] on div "13" at bounding box center [263, 345] width 22 height 22
type input "**********"
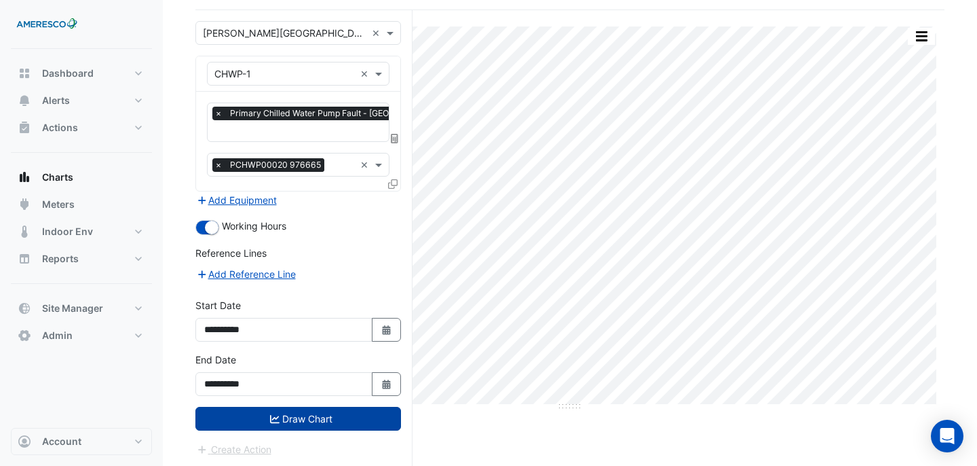
click at [315, 424] on button "Draw Chart" at bounding box center [298, 418] width 206 height 24
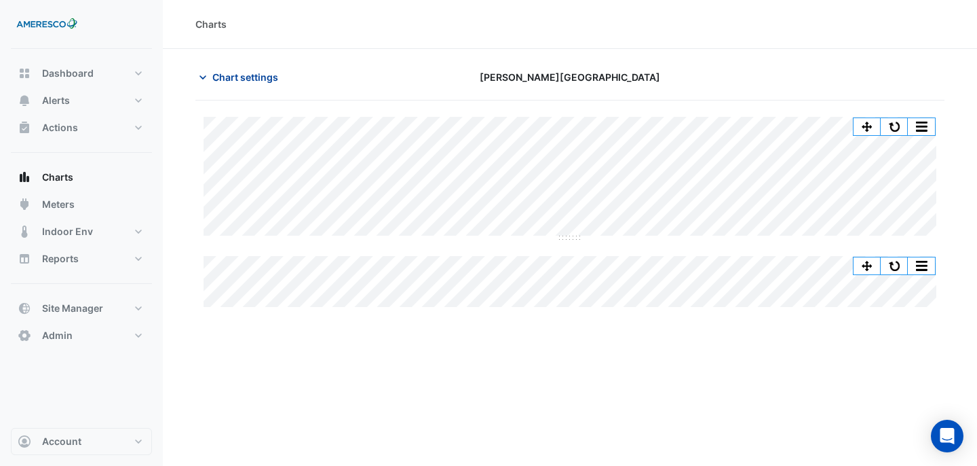
click at [237, 81] on span "Chart settings" at bounding box center [245, 77] width 66 height 14
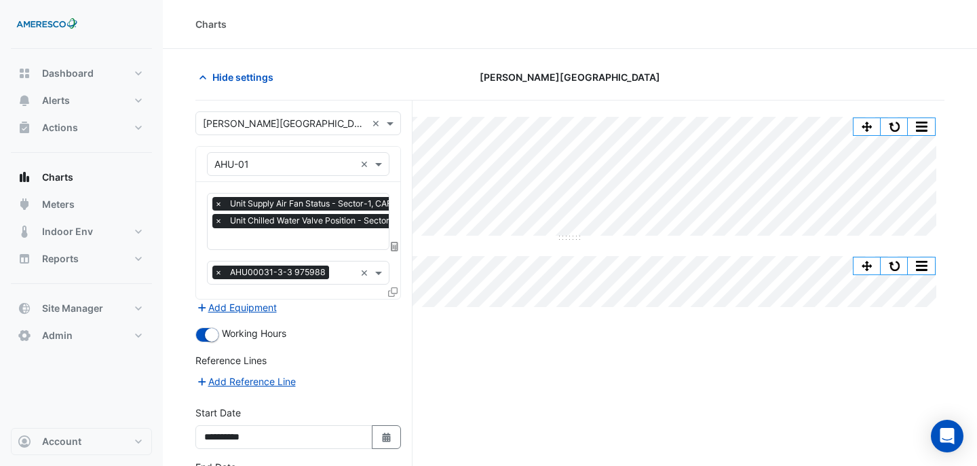
scroll to position [0, 7]
click at [278, 238] on input "text" at bounding box center [340, 240] width 264 height 14
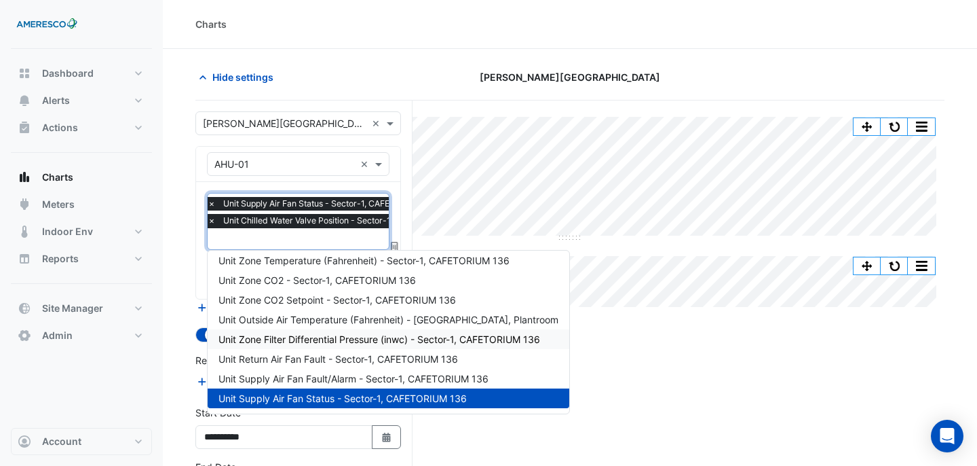
scroll to position [0, 0]
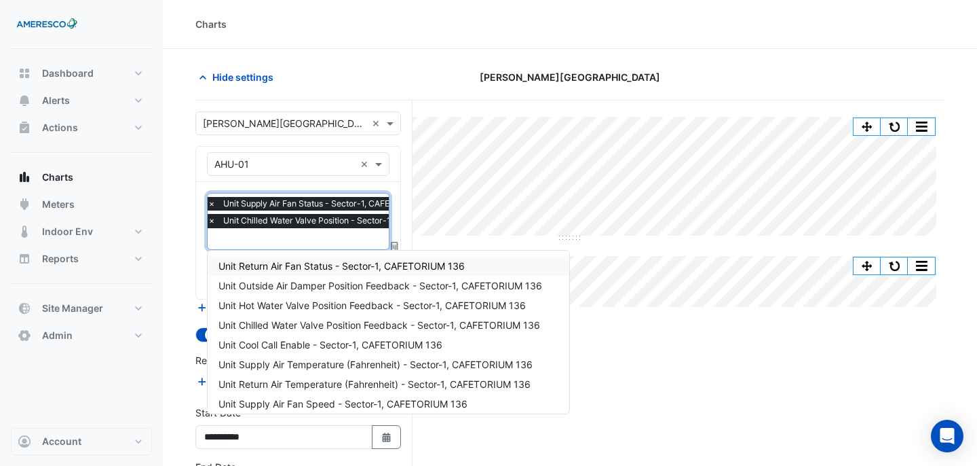
click at [354, 269] on span "Unit Return Air Fan Status - Sector-1, CAFETORIUM 136" at bounding box center [342, 266] width 246 height 12
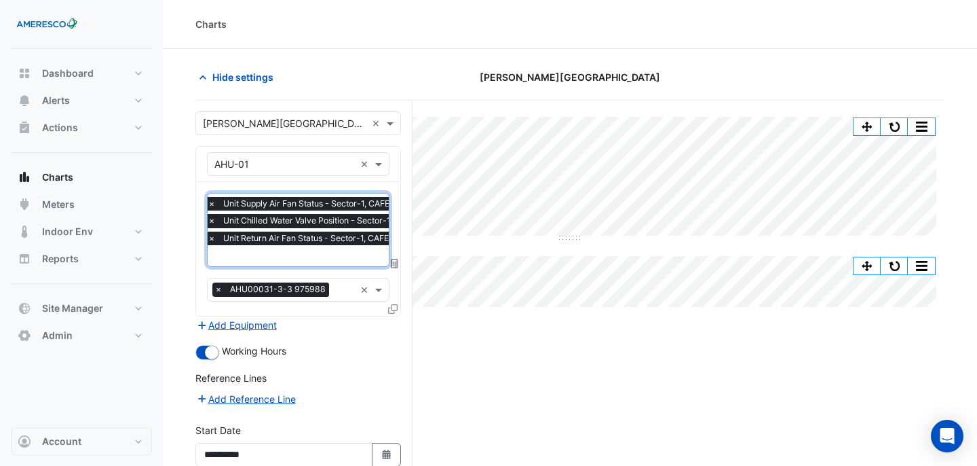
click at [337, 257] on input "text" at bounding box center [340, 257] width 264 height 14
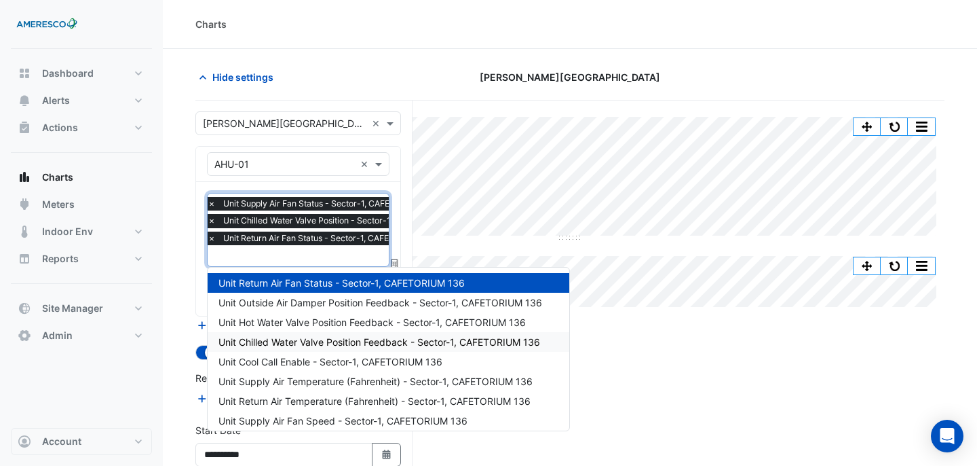
click at [374, 335] on div "Unit Chilled Water Valve Position Feedback - Sector-1, CAFETORIUM 136" at bounding box center [389, 342] width 362 height 20
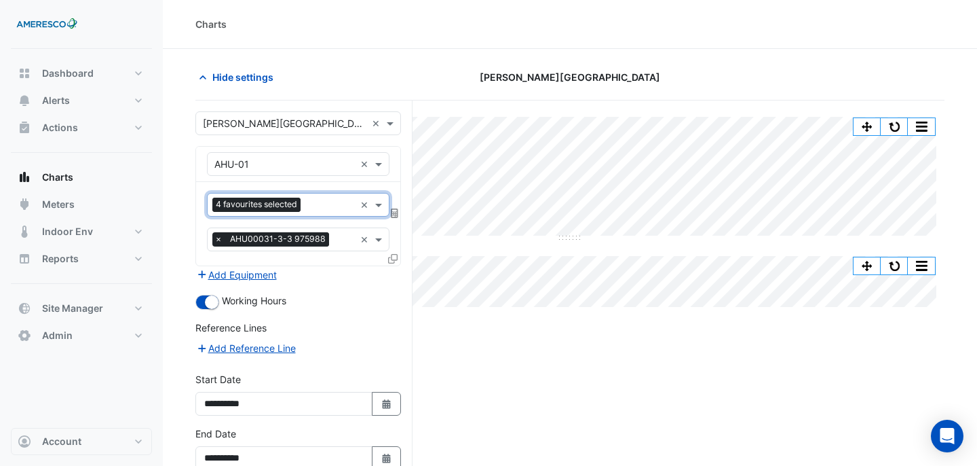
scroll to position [75, 0]
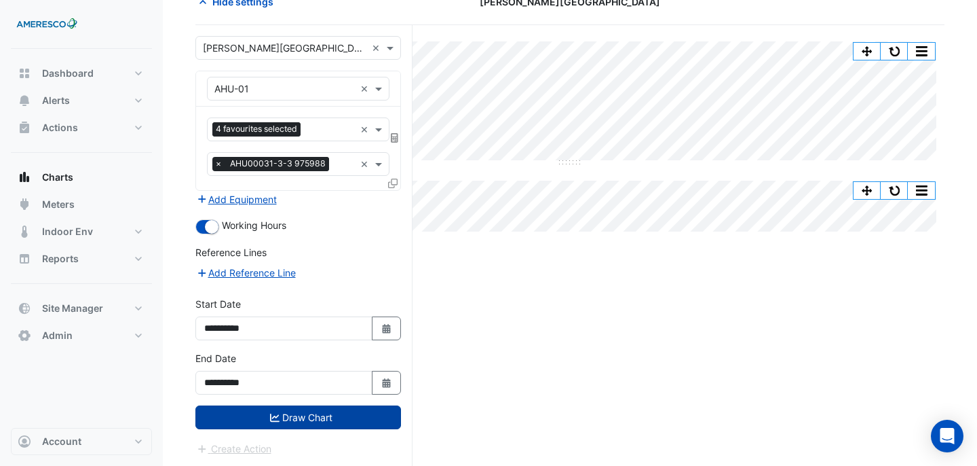
click at [359, 411] on button "Draw Chart" at bounding box center [298, 417] width 206 height 24
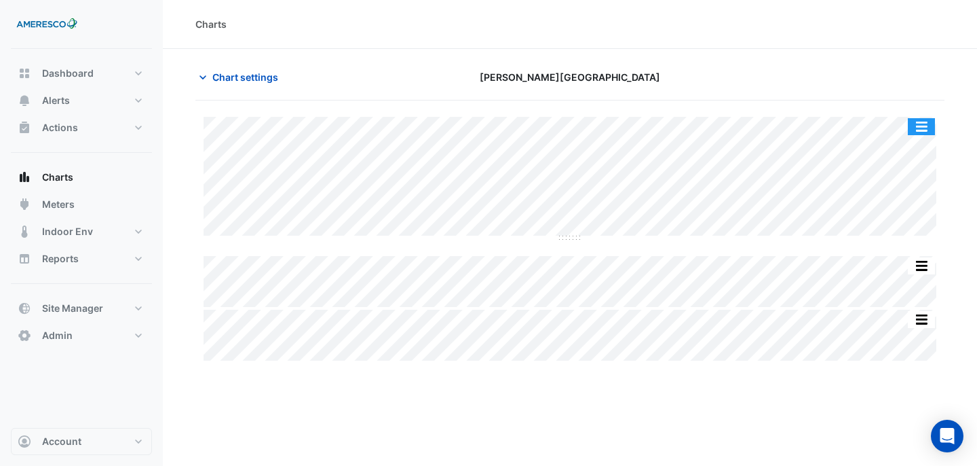
click at [922, 121] on button "button" at bounding box center [921, 126] width 27 height 17
click at [609, 379] on div "Charts Chart settings Kelly Elementary Split All Split None Print Save as JPEG …" at bounding box center [570, 233] width 814 height 466
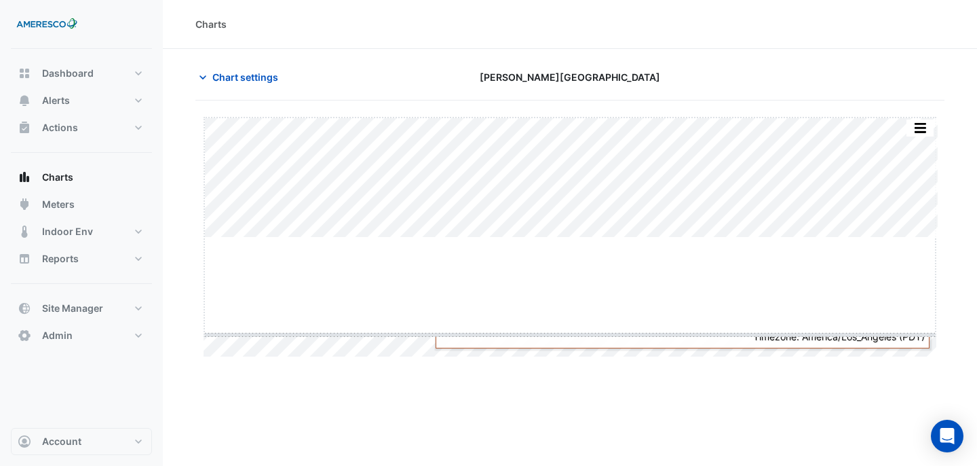
drag, startPoint x: 572, startPoint y: 238, endPoint x: 573, endPoint y: 352, distance: 114.7
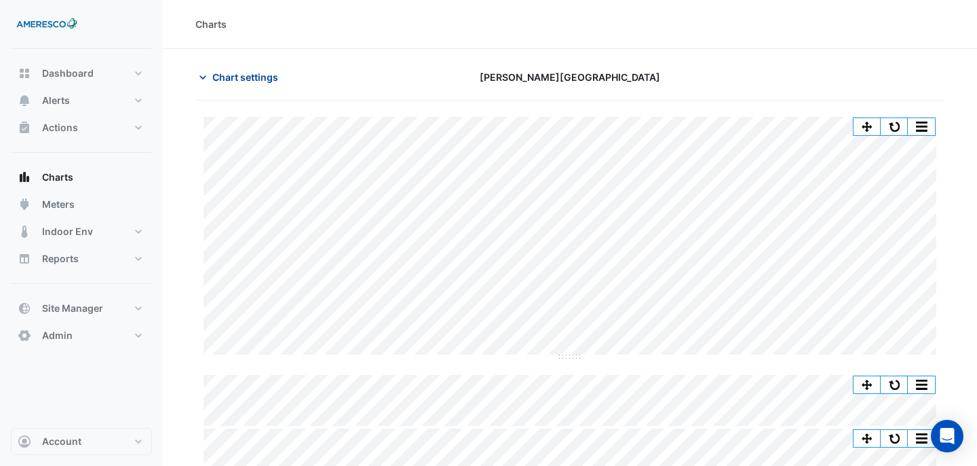
click at [215, 71] on span "Chart settings" at bounding box center [245, 77] width 66 height 14
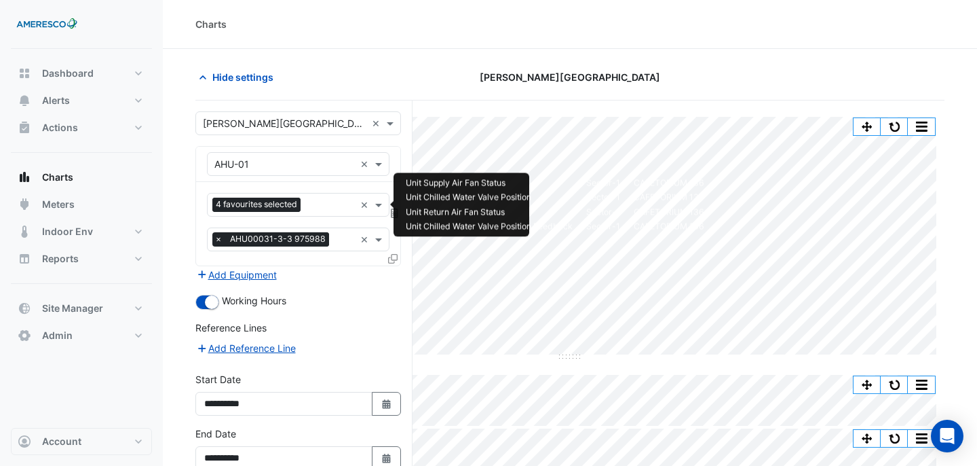
click at [316, 202] on input "text" at bounding box center [330, 206] width 49 height 14
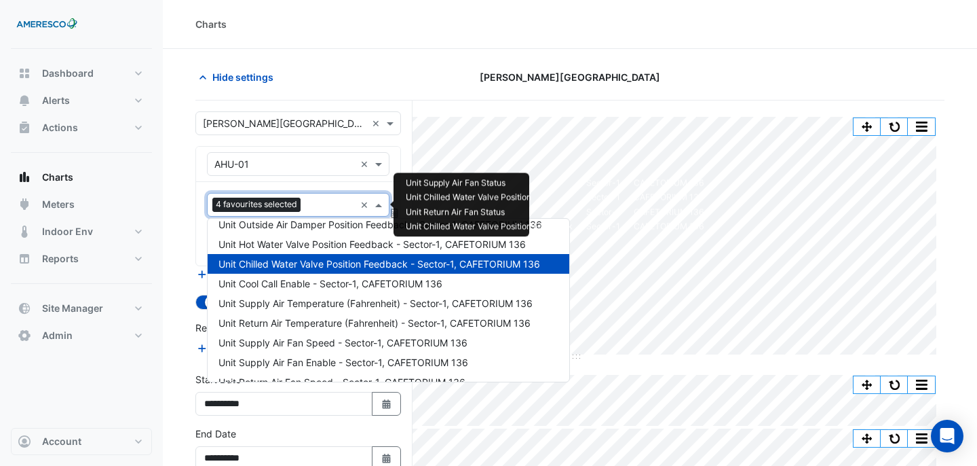
scroll to position [30, 0]
click at [341, 301] on span "Unit Supply Air Temperature (Fahrenheit) - Sector-1, CAFETORIUM 136" at bounding box center [376, 303] width 314 height 12
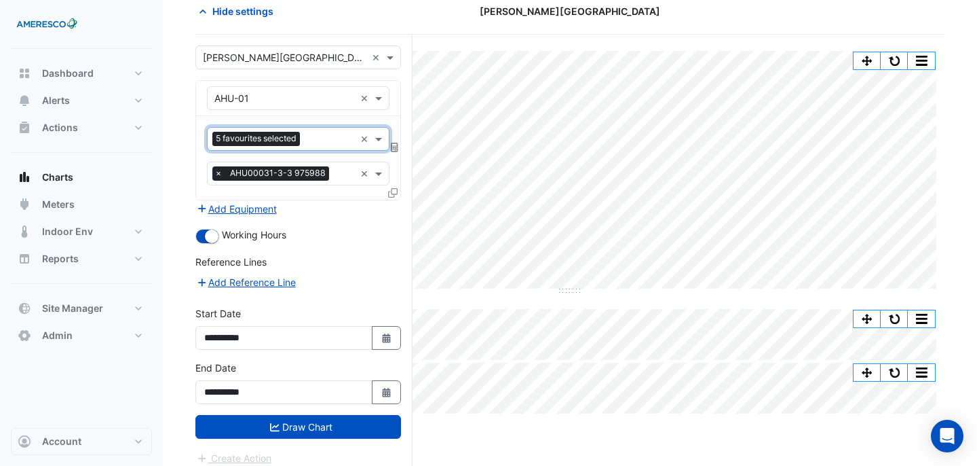
scroll to position [75, 0]
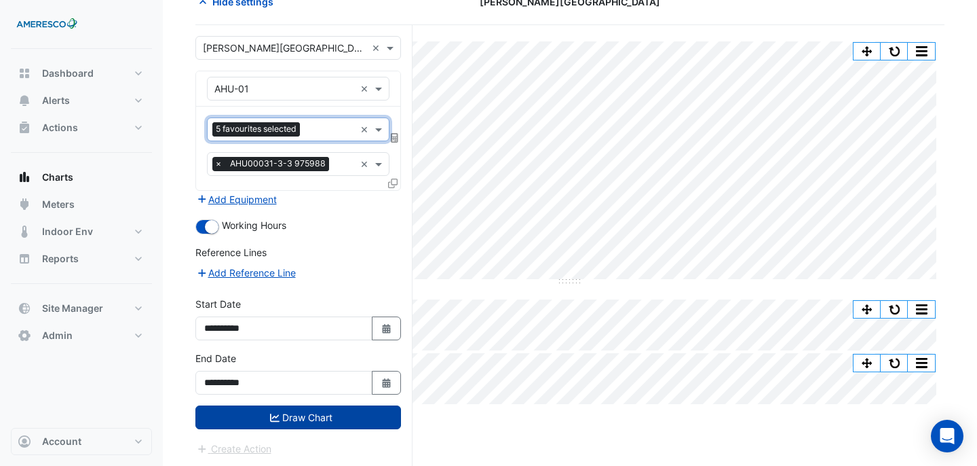
click at [353, 410] on button "Draw Chart" at bounding box center [298, 417] width 206 height 24
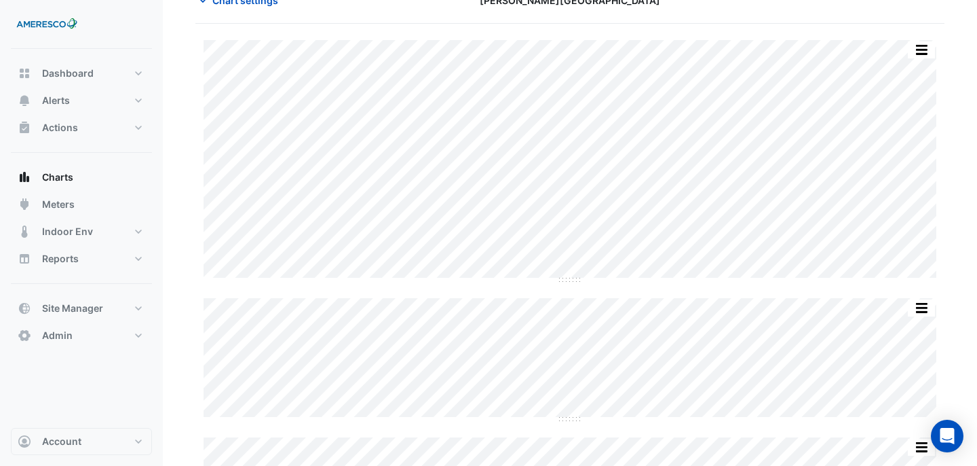
scroll to position [79, 0]
